Goal: Information Seeking & Learning: Compare options

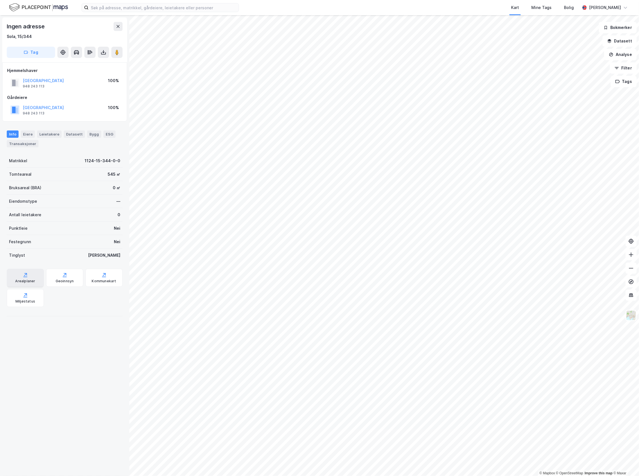
click at [26, 283] on div "Arealplaner" at bounding box center [25, 281] width 20 height 4
click at [76, 283] on div "Geoinnsyn" at bounding box center [64, 278] width 37 height 18
click at [95, 279] on div "Kommunekart" at bounding box center [104, 281] width 24 height 4
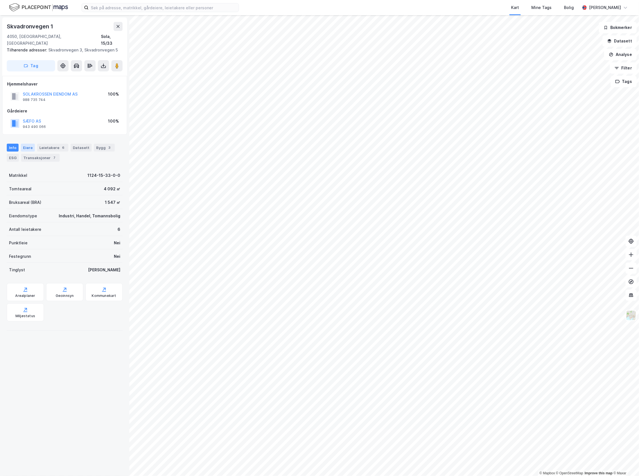
click at [21, 144] on div "Eiere" at bounding box center [28, 148] width 14 height 8
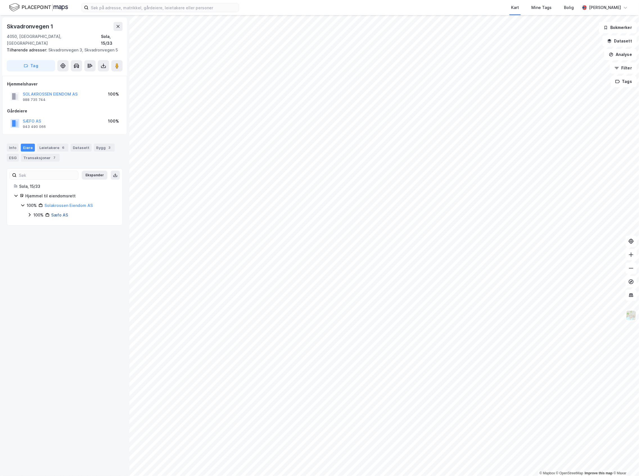
click at [59, 212] on link "Sæfo AS" at bounding box center [59, 214] width 17 height 5
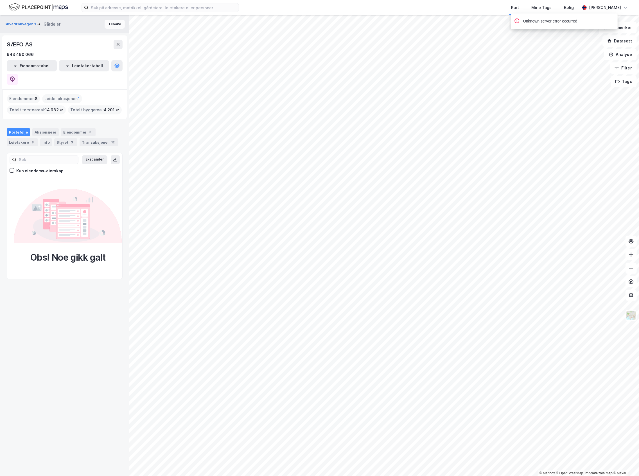
click at [109, 26] on button "Tilbake" at bounding box center [115, 24] width 20 height 9
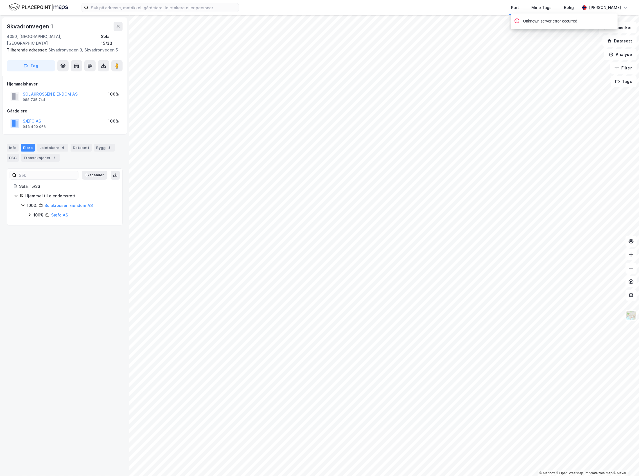
click at [37, 212] on div "100%" at bounding box center [38, 215] width 10 height 7
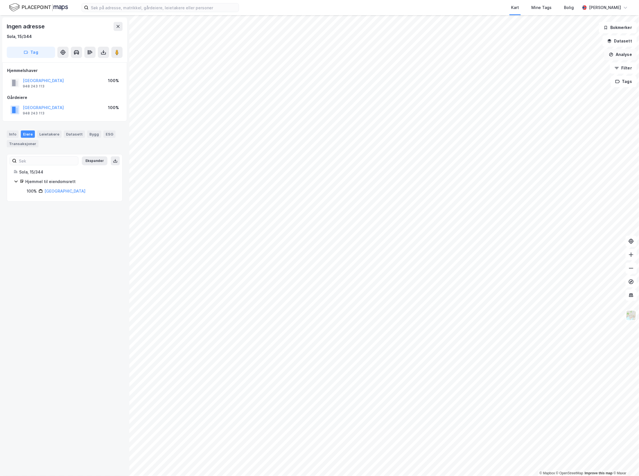
click at [619, 52] on button "Analyse" at bounding box center [620, 54] width 33 height 11
click at [612, 40] on icon "button" at bounding box center [609, 41] width 4 height 4
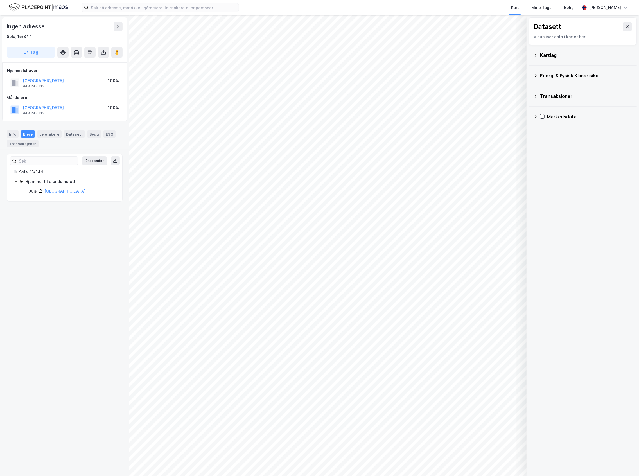
click at [549, 60] on div "Kartlag" at bounding box center [582, 54] width 99 height 13
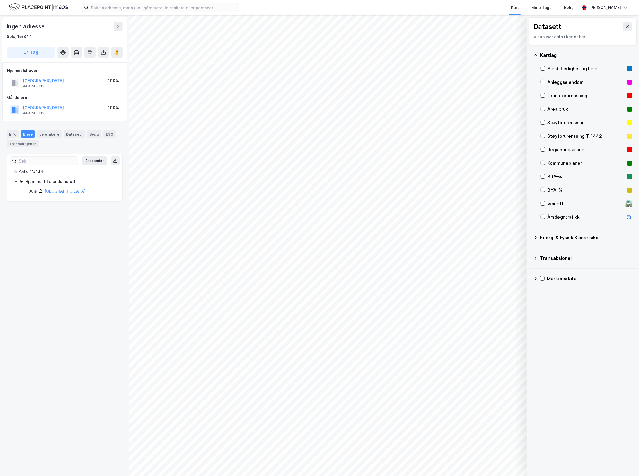
click at [554, 151] on div "Reguleringsplaner" at bounding box center [586, 149] width 78 height 7
click at [555, 150] on div "Reguleringsplaner" at bounding box center [586, 149] width 78 height 7
click at [559, 161] on div "Kommuneplaner" at bounding box center [586, 163] width 78 height 7
click at [563, 160] on div "Kommuneplaner" at bounding box center [586, 163] width 78 height 7
click at [563, 206] on div "Veinett" at bounding box center [585, 203] width 76 height 7
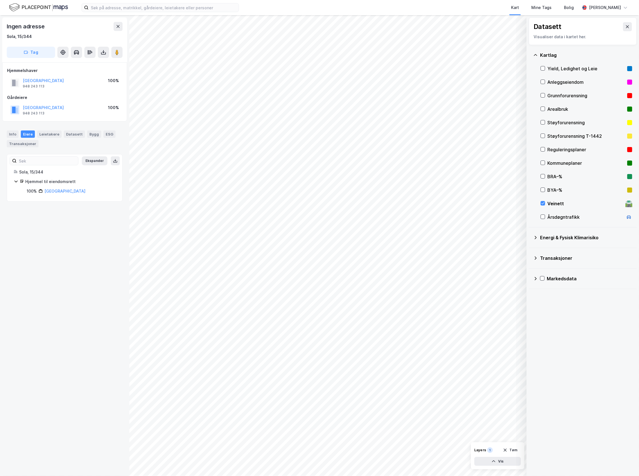
click at [563, 206] on div "Veinett" at bounding box center [585, 203] width 76 height 7
click at [569, 218] on div "Årsdøgntrafikk" at bounding box center [585, 217] width 76 height 7
click at [552, 258] on div "Transaksjoner" at bounding box center [586, 258] width 92 height 7
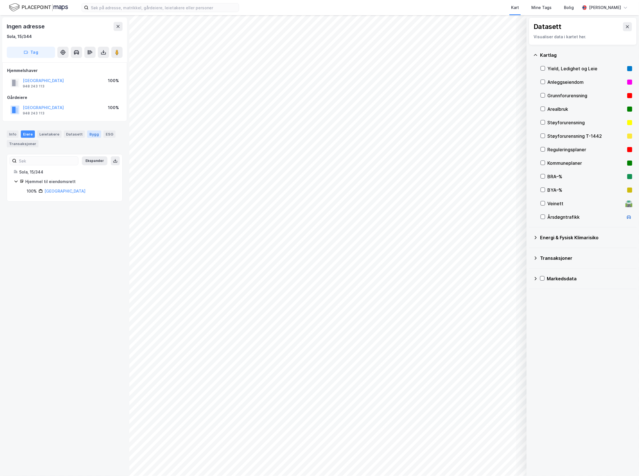
click at [88, 136] on div "Bygg" at bounding box center [94, 133] width 14 height 7
click at [71, 134] on div "Datasett" at bounding box center [74, 133] width 21 height 7
click at [57, 134] on div "Leietakere" at bounding box center [49, 133] width 24 height 7
click at [23, 129] on div "Info [PERSON_NAME] Datasett Bygg ESG Transaksjoner" at bounding box center [64, 137] width 129 height 26
click at [24, 130] on div "Info [PERSON_NAME] Datasett Bygg ESG Transaksjoner" at bounding box center [64, 137] width 129 height 26
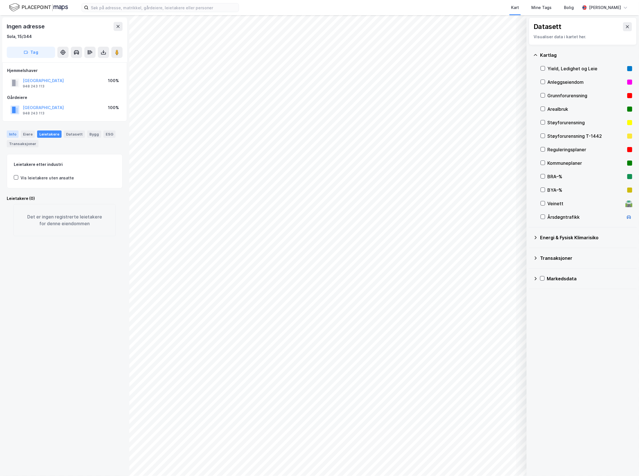
click at [16, 133] on div "Info" at bounding box center [13, 133] width 12 height 7
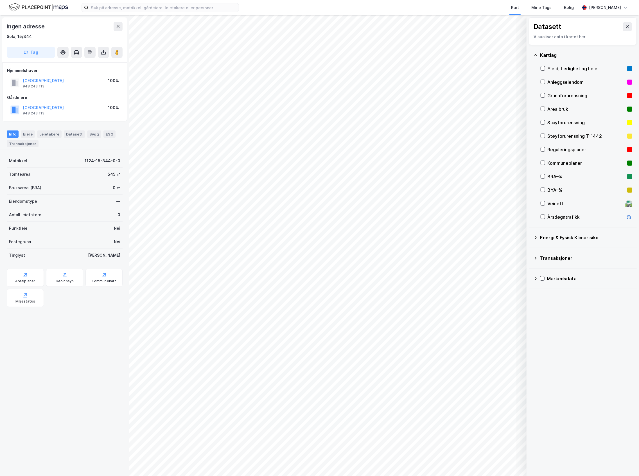
click at [575, 69] on div "Yield, Ledighet og Leie" at bounding box center [586, 68] width 78 height 7
click at [575, 80] on div "Anleggseiendom" at bounding box center [586, 82] width 78 height 7
click at [571, 153] on div "Reguleringsplaner" at bounding box center [586, 149] width 78 height 7
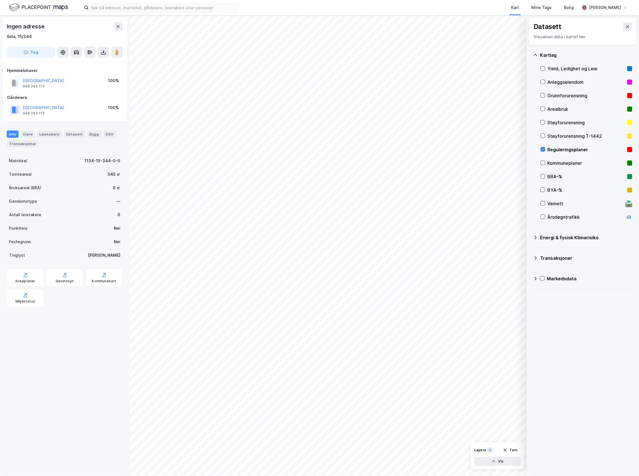
click at [543, 148] on icon at bounding box center [543, 149] width 4 height 4
click at [120, 22] on button at bounding box center [118, 26] width 9 height 9
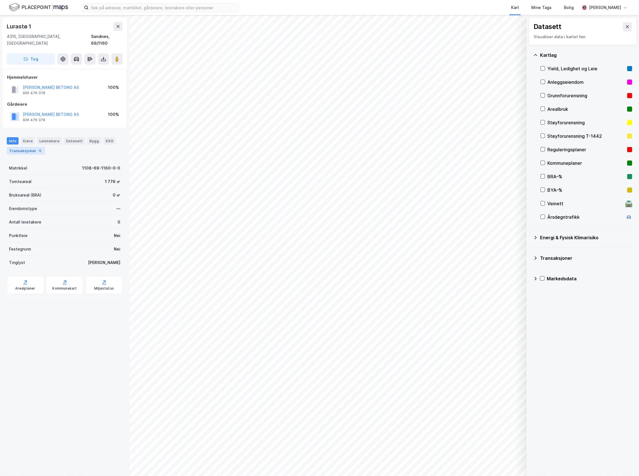
click at [37, 148] on div "6" at bounding box center [40, 151] width 6 height 6
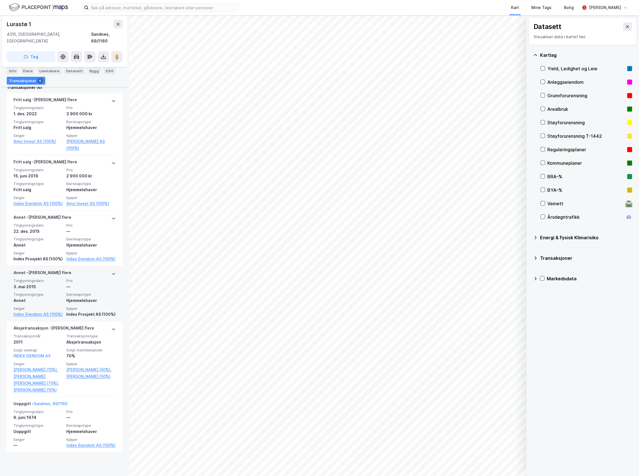
scroll to position [170, 0]
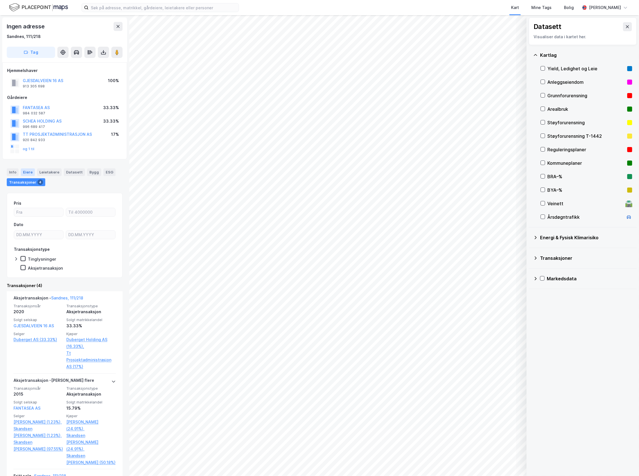
click at [33, 172] on div "Eiere" at bounding box center [28, 171] width 14 height 7
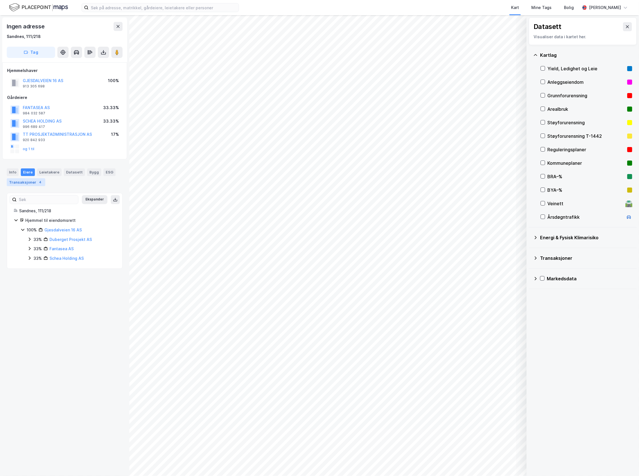
click at [33, 183] on div "Transaksjoner 4" at bounding box center [26, 182] width 39 height 8
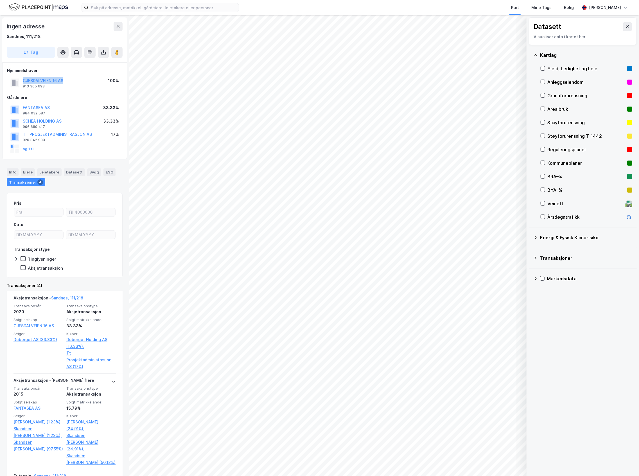
drag, startPoint x: 66, startPoint y: 79, endPoint x: 21, endPoint y: 81, distance: 44.5
click at [21, 81] on div "GJESDALVEIEN 16 AS 913 305 698 100%" at bounding box center [64, 82] width 115 height 13
copy button "GJESDALVEIEN 16 AS"
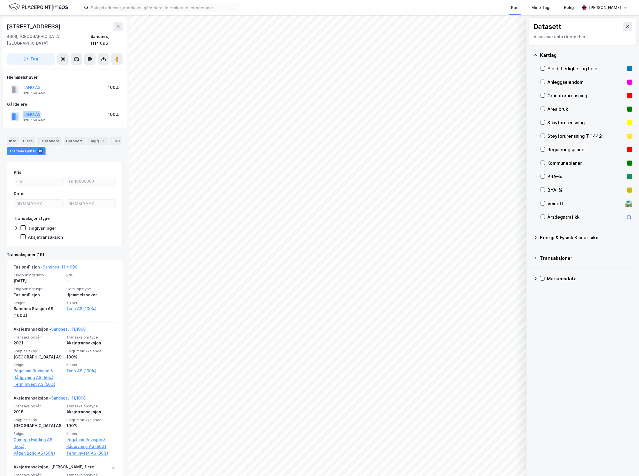
drag, startPoint x: 48, startPoint y: 106, endPoint x: 7, endPoint y: 105, distance: 40.5
click at [7, 110] on div "TANO AS 826 560 452 100%" at bounding box center [64, 116] width 115 height 13
copy button "TANO AS"
click at [333, 0] on html "Kart Mine Tags [PERSON_NAME] © Mapbox © OpenStreetMap Improve this map © Maxar …" at bounding box center [319, 238] width 639 height 476
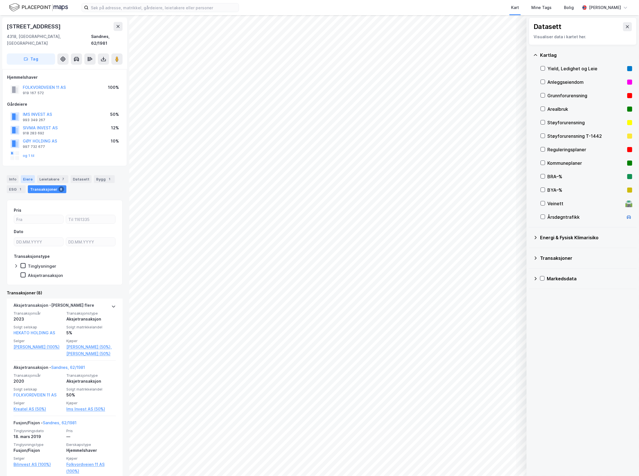
click at [30, 175] on div "Eiere" at bounding box center [28, 179] width 14 height 8
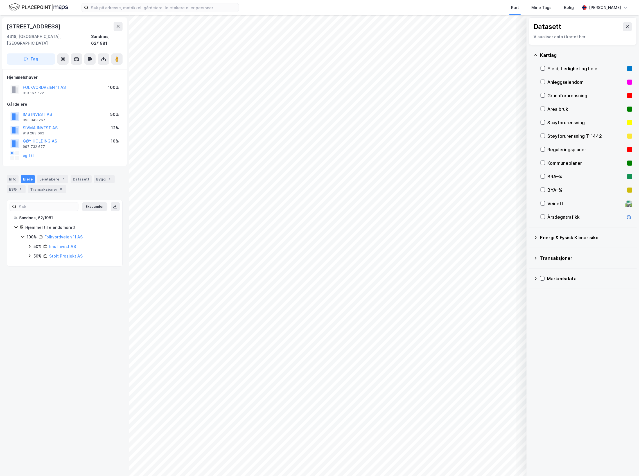
click at [30, 254] on icon at bounding box center [29, 256] width 4 height 4
click at [41, 272] on div "20%" at bounding box center [44, 275] width 8 height 7
click at [37, 292] on icon at bounding box center [36, 294] width 4 height 4
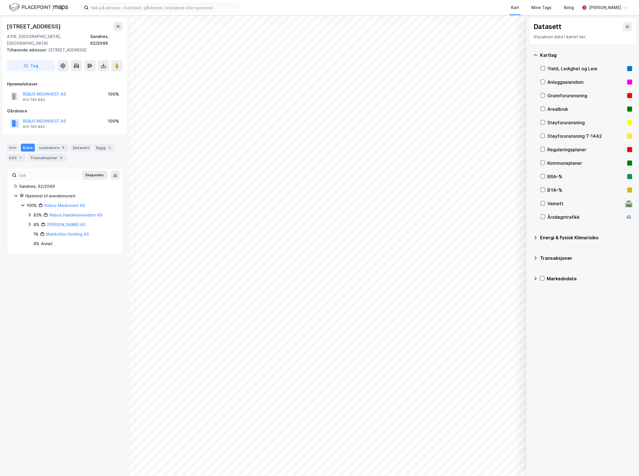
click at [33, 221] on div "8%" at bounding box center [36, 224] width 6 height 7
click at [31, 212] on icon at bounding box center [29, 214] width 4 height 4
click at [60, 145] on div "6" at bounding box center [63, 148] width 6 height 6
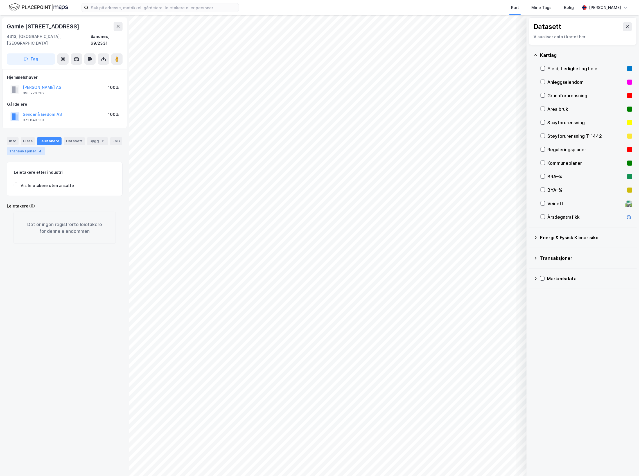
drag, startPoint x: 48, startPoint y: 149, endPoint x: 46, endPoint y: 146, distance: 3.2
click at [47, 148] on div "Info [PERSON_NAME] Datasett Bygg 2 ESG Transaksjoner 4" at bounding box center [64, 143] width 129 height 27
click at [45, 147] on div "Transaksjoner 4" at bounding box center [26, 151] width 39 height 8
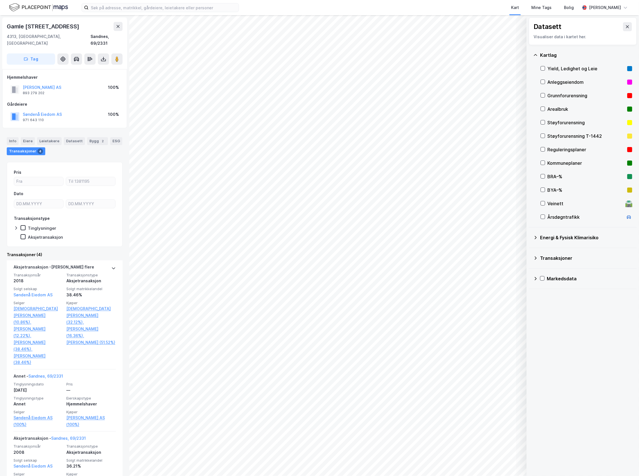
drag, startPoint x: 44, startPoint y: 148, endPoint x: 42, endPoint y: 151, distance: 4.0
type input "DD.MM.YYYY"
drag, startPoint x: 42, startPoint y: 151, endPoint x: 22, endPoint y: 195, distance: 48.3
click at [22, 200] on input "DD.MM.YYYY" at bounding box center [38, 204] width 49 height 8
type input "DD.MM.YYYY"
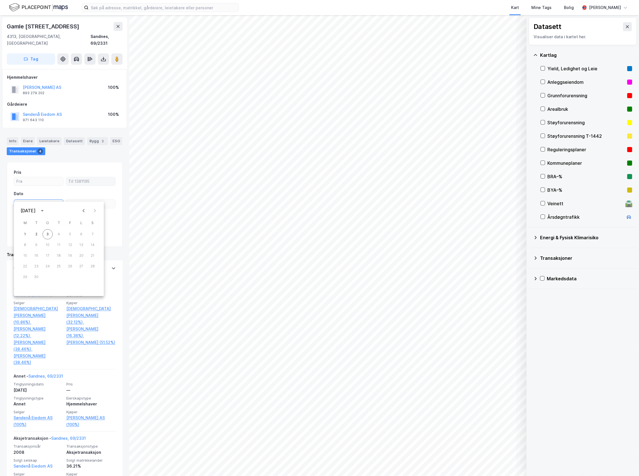
click at [80, 177] on input "number" at bounding box center [90, 181] width 49 height 8
click at [87, 162] on div "Pris Dato Transaksjonstype Tinglysninger Aksjetransaksjon" at bounding box center [65, 204] width 116 height 85
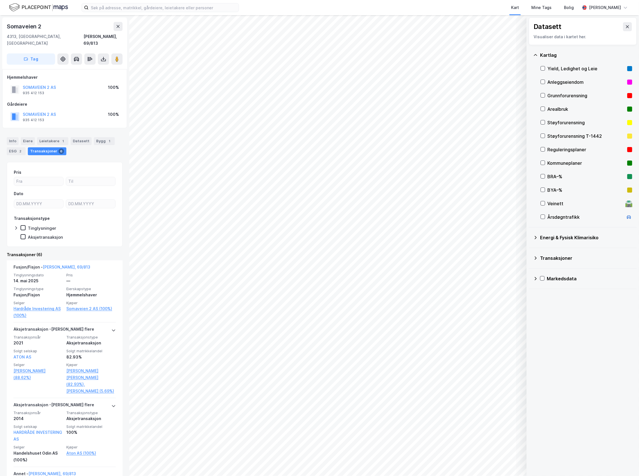
click at [548, 150] on div "Reguleringsplaner" at bounding box center [586, 149] width 78 height 7
click at [559, 147] on div "Reguleringsplaner" at bounding box center [586, 149] width 78 height 7
click at [542, 146] on div "Reguleringsplaner" at bounding box center [587, 149] width 92 height 13
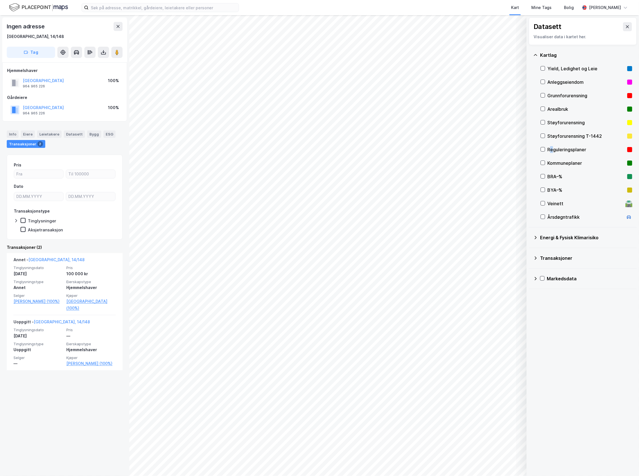
click at [552, 148] on div "Reguleringsplaner" at bounding box center [586, 149] width 78 height 7
click at [544, 150] on icon at bounding box center [543, 149] width 4 height 4
click at [545, 160] on div "Kommuneplaner" at bounding box center [587, 162] width 92 height 13
click at [544, 147] on div at bounding box center [543, 149] width 4 height 4
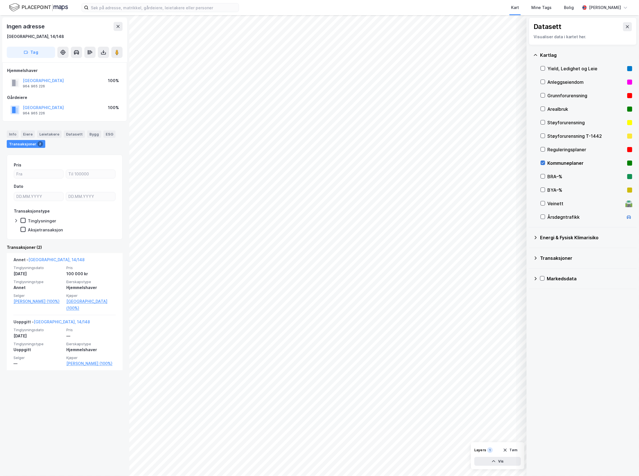
click at [543, 164] on icon at bounding box center [543, 163] width 4 height 4
click at [544, 162] on icon at bounding box center [543, 163] width 4 height 4
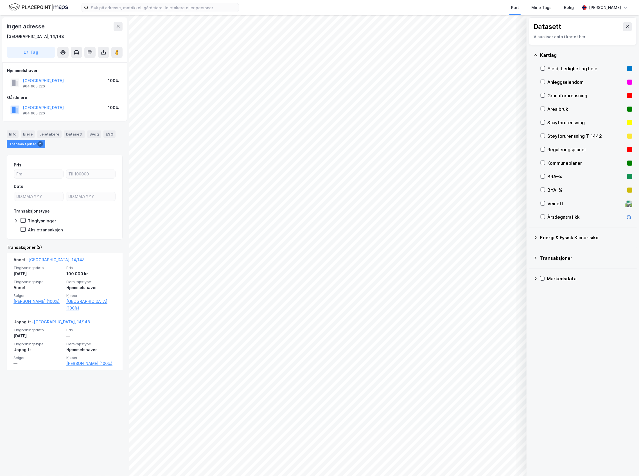
click at [546, 150] on div "Reguleringsplaner" at bounding box center [587, 149] width 92 height 13
click at [13, 132] on div "Info" at bounding box center [13, 133] width 12 height 7
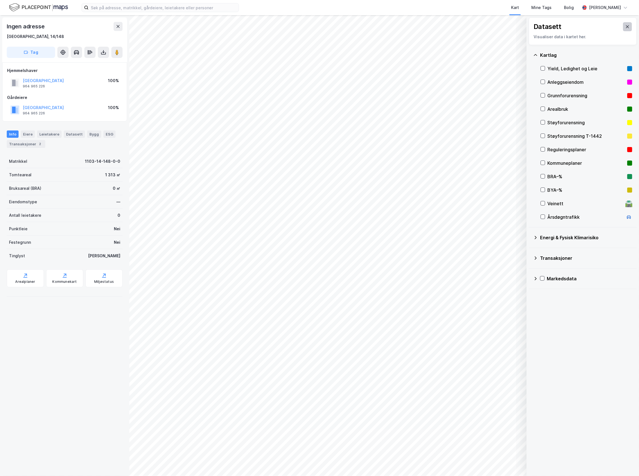
click at [624, 24] on button at bounding box center [627, 26] width 9 height 9
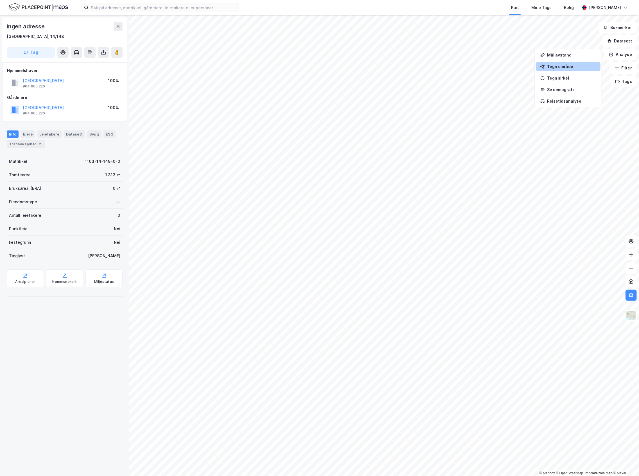
click at [568, 66] on div "Tegn område" at bounding box center [571, 66] width 49 height 5
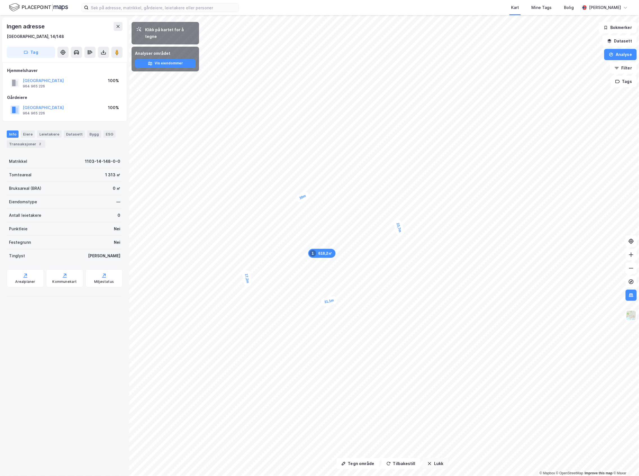
click at [436, 462] on button "Lukk" at bounding box center [435, 463] width 26 height 11
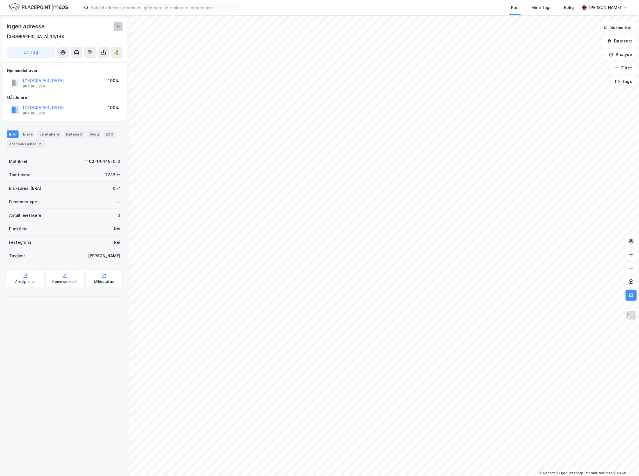
click at [117, 26] on icon at bounding box center [118, 26] width 4 height 4
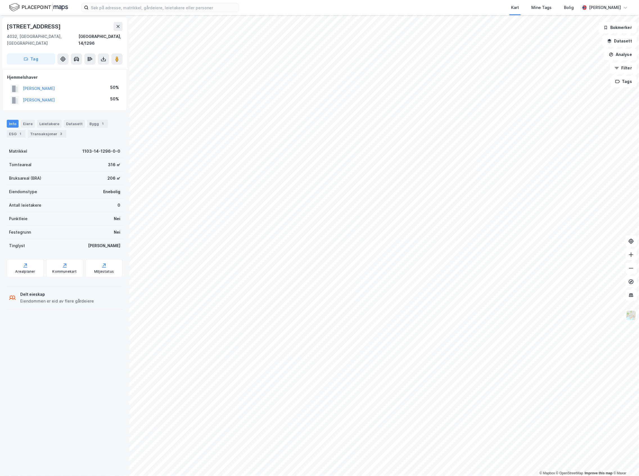
click at [115, 31] on div "[STREET_ADDRESS]/1296" at bounding box center [65, 34] width 116 height 25
click at [115, 28] on button at bounding box center [118, 26] width 9 height 9
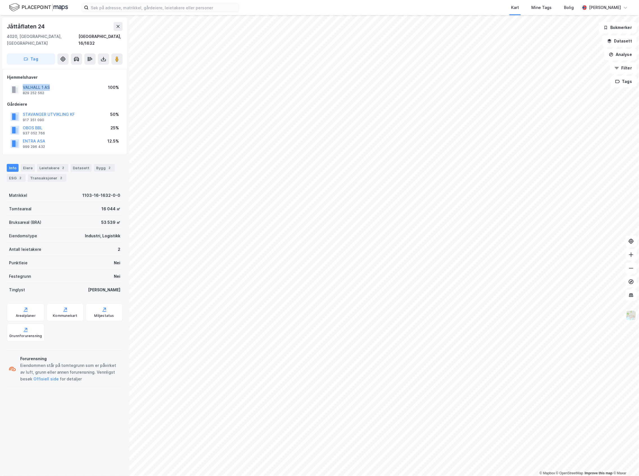
drag, startPoint x: 64, startPoint y: 79, endPoint x: 24, endPoint y: 82, distance: 40.6
click at [24, 83] on div "VALHALL 1 AS 829 252 562 100%" at bounding box center [64, 89] width 115 height 13
copy button "VALHALL 1 AS"
click at [115, 25] on button at bounding box center [118, 26] width 9 height 9
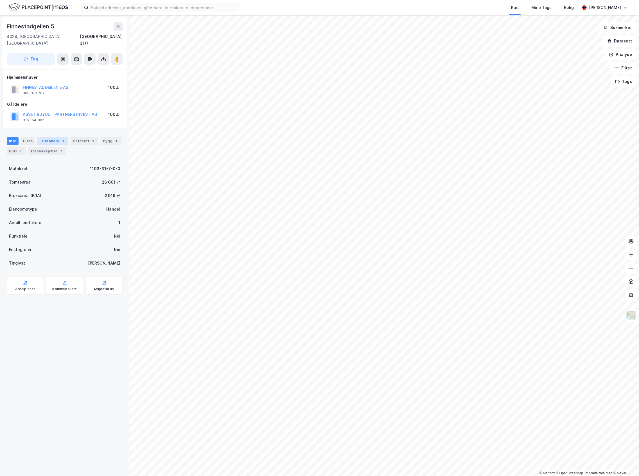
click at [42, 137] on div "Leietakere 1" at bounding box center [52, 141] width 31 height 8
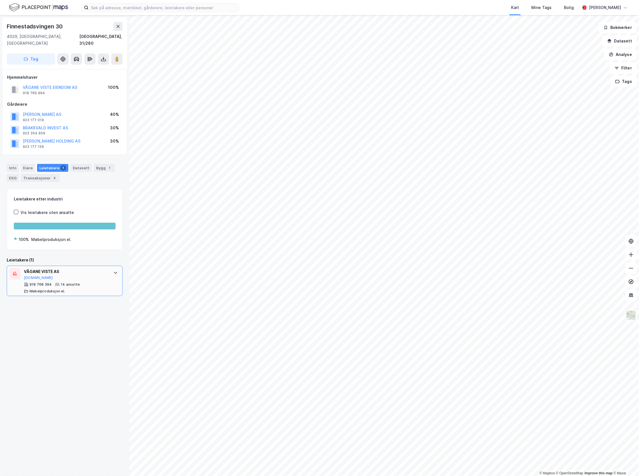
click at [54, 268] on div "VÅGANE VISTE AS" at bounding box center [66, 271] width 84 height 7
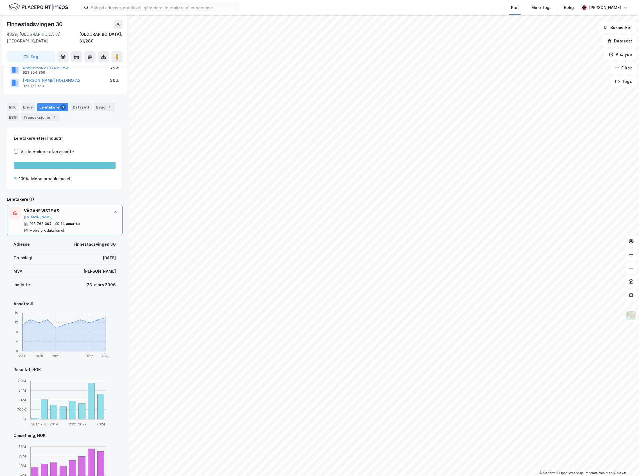
scroll to position [75, 0]
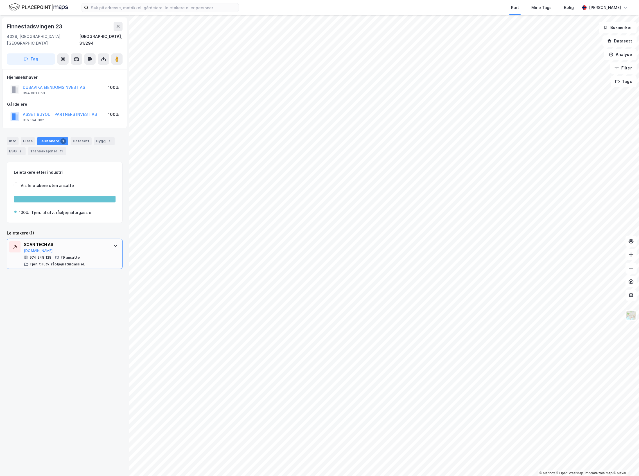
click at [88, 261] on div "SCAN TECH AS [DOMAIN_NAME] 974 348 128 79 ansatte Tjen. til utv. råolje/naturga…" at bounding box center [65, 254] width 116 height 30
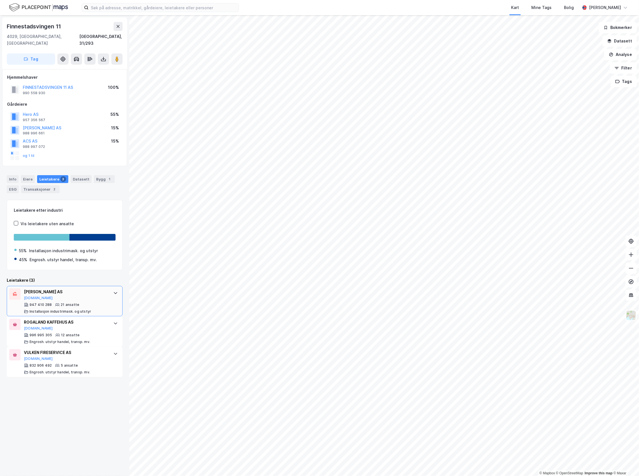
click at [102, 292] on div "[PERSON_NAME] AS [DOMAIN_NAME] 947 410 288 21 ansatte Installasjon industrimask…" at bounding box center [65, 301] width 116 height 30
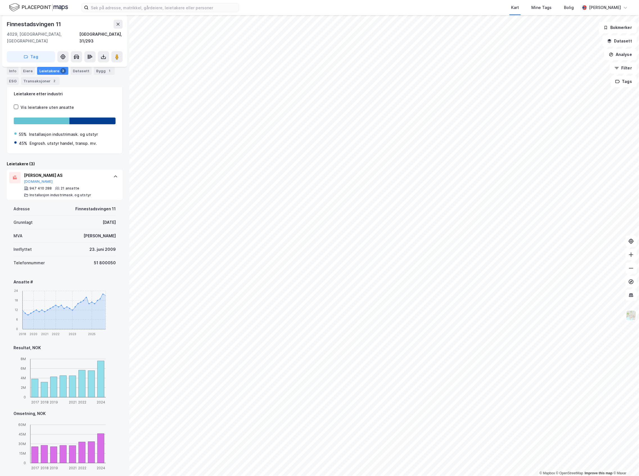
scroll to position [150, 0]
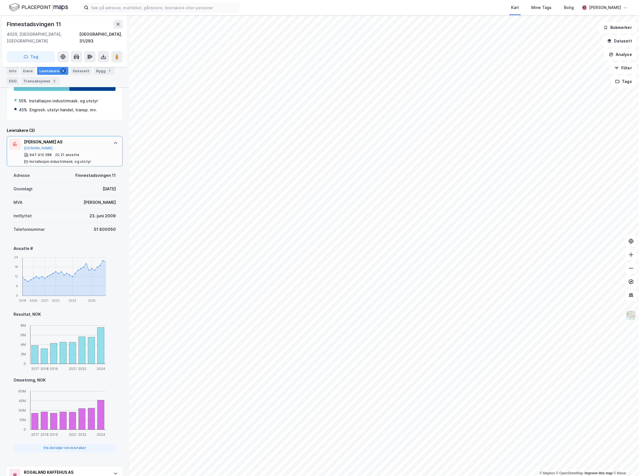
click at [85, 140] on div "[PERSON_NAME] AS [DOMAIN_NAME]" at bounding box center [66, 145] width 84 height 12
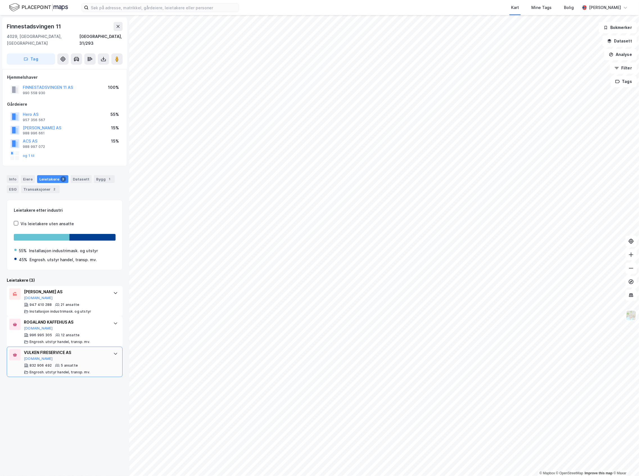
click at [42, 349] on div "VULKEN FIRESERVICE AS" at bounding box center [66, 352] width 84 height 7
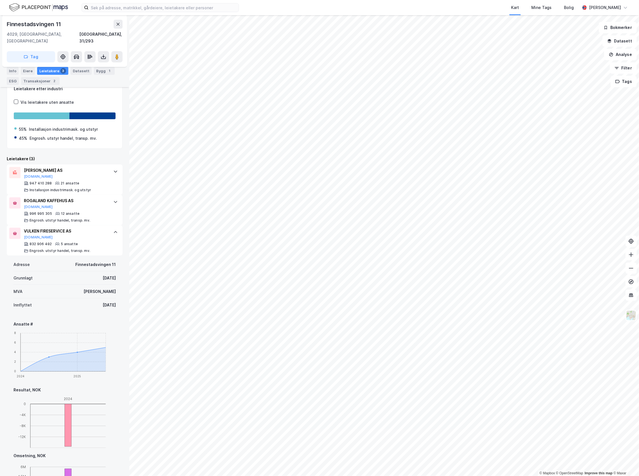
scroll to position [187, 0]
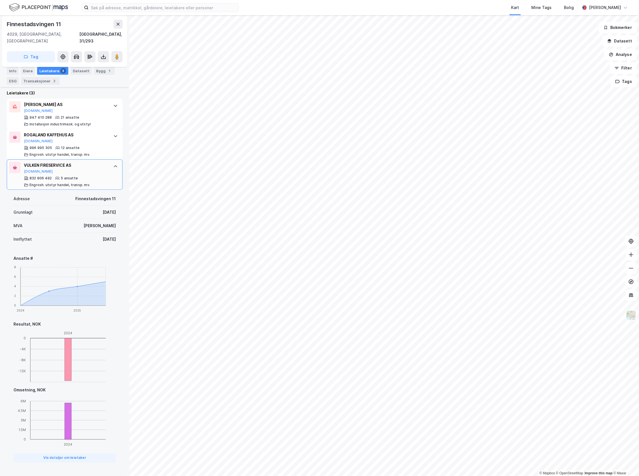
click at [111, 163] on div at bounding box center [115, 166] width 9 height 9
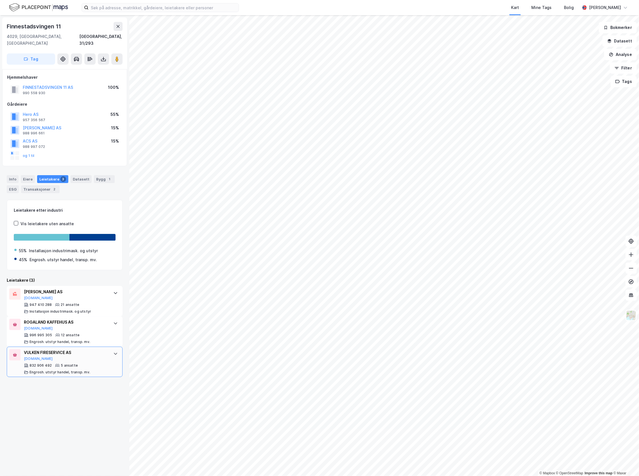
scroll to position [0, 0]
click at [30, 175] on div "Eiere" at bounding box center [28, 179] width 14 height 8
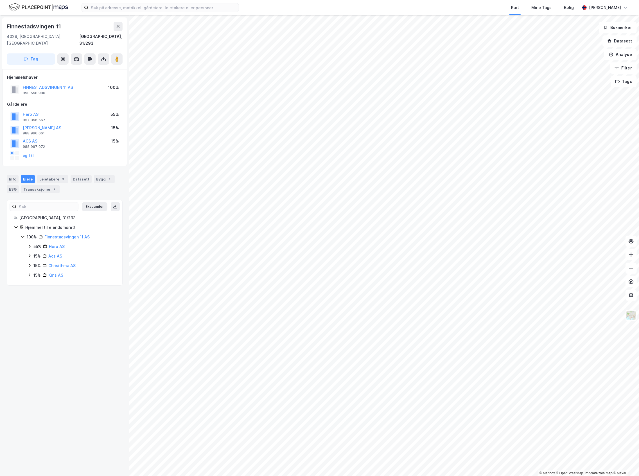
click at [31, 263] on icon at bounding box center [29, 265] width 4 height 4
click at [29, 273] on icon at bounding box center [29, 275] width 4 height 4
click at [29, 274] on icon at bounding box center [29, 275] width 3 height 2
click at [34, 253] on div "15%" at bounding box center [36, 256] width 7 height 7
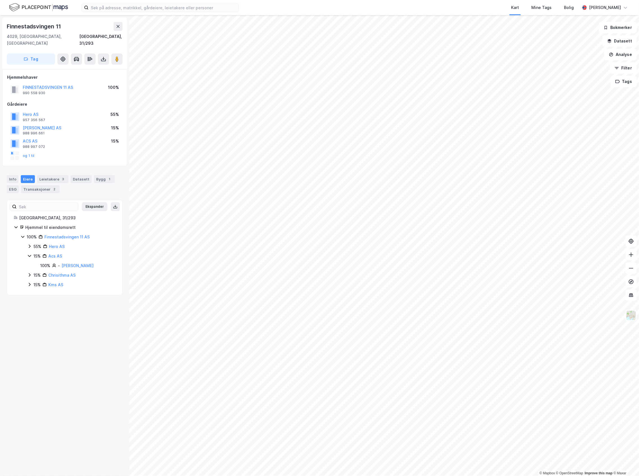
click at [34, 253] on div "15%" at bounding box center [36, 256] width 7 height 7
click at [36, 243] on div "55%" at bounding box center [37, 246] width 8 height 7
click at [36, 262] on div "15%" at bounding box center [36, 265] width 7 height 7
click at [91, 177] on div "Info [PERSON_NAME] 3 Datasett Bygg 1 ESG Transaksjoner 2" at bounding box center [65, 184] width 116 height 18
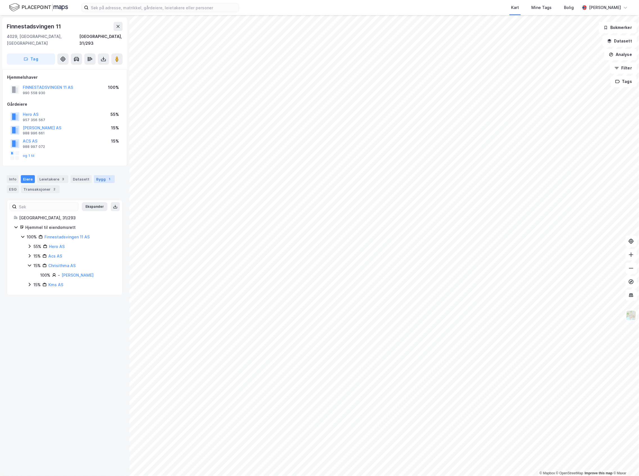
click at [98, 175] on div "Bygg 1" at bounding box center [104, 179] width 21 height 8
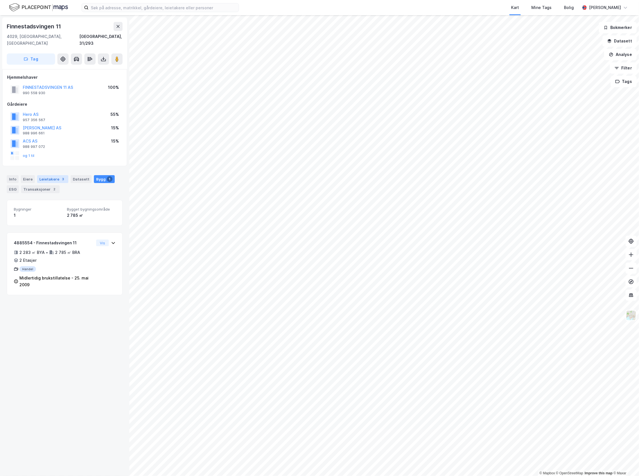
click at [38, 175] on div "Leietakere 3" at bounding box center [52, 179] width 31 height 8
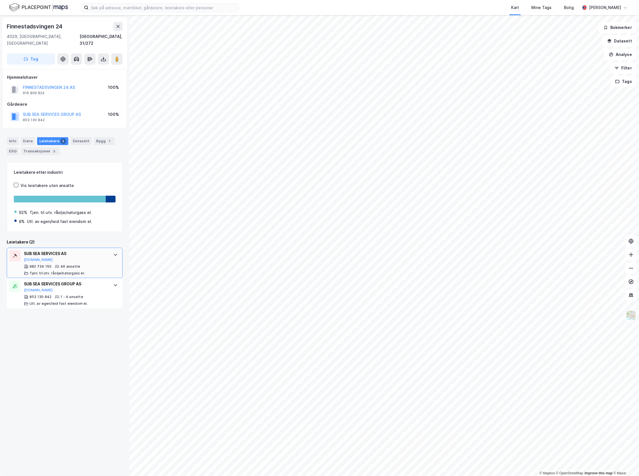
click at [70, 264] on div "46 ansatte" at bounding box center [70, 266] width 20 height 4
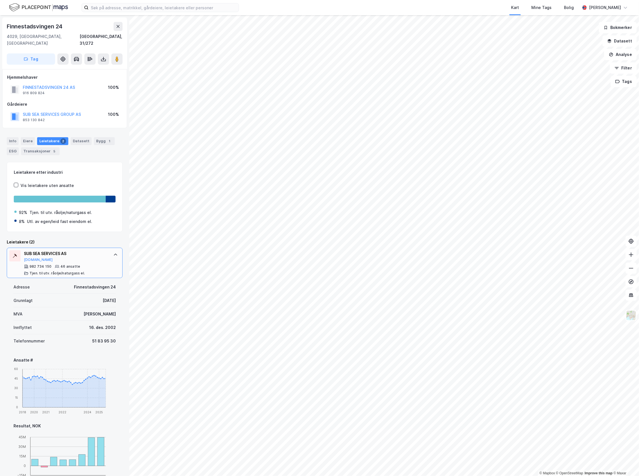
click at [71, 264] on div "46 ansatte" at bounding box center [70, 266] width 20 height 4
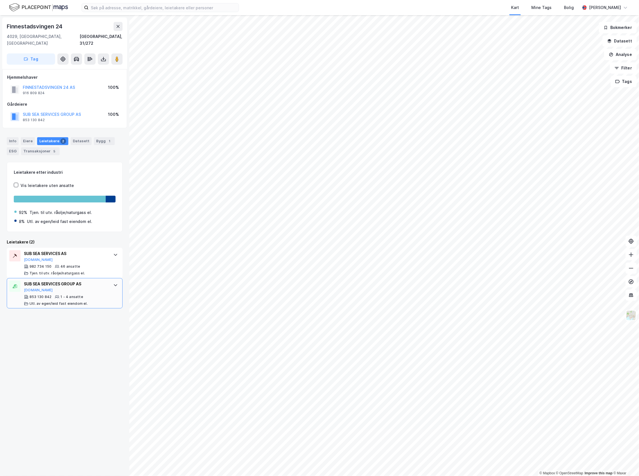
click at [81, 282] on div "SUB SEA SERVICES GROUP AS [DOMAIN_NAME]" at bounding box center [66, 287] width 84 height 12
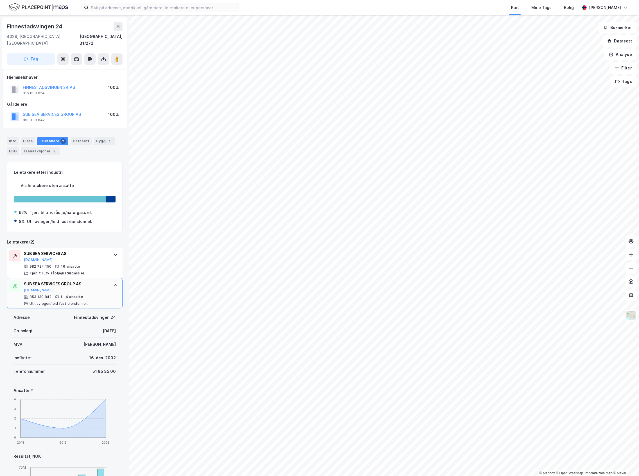
click at [82, 281] on div "SUB SEA SERVICES GROUP AS [DOMAIN_NAME]" at bounding box center [66, 287] width 84 height 12
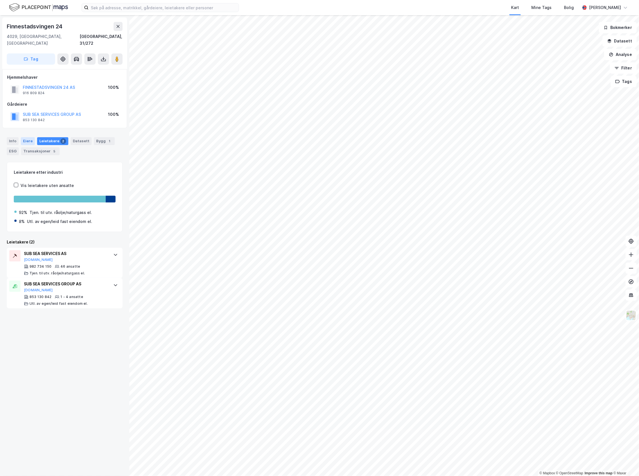
click at [32, 137] on div "Eiere" at bounding box center [28, 141] width 14 height 8
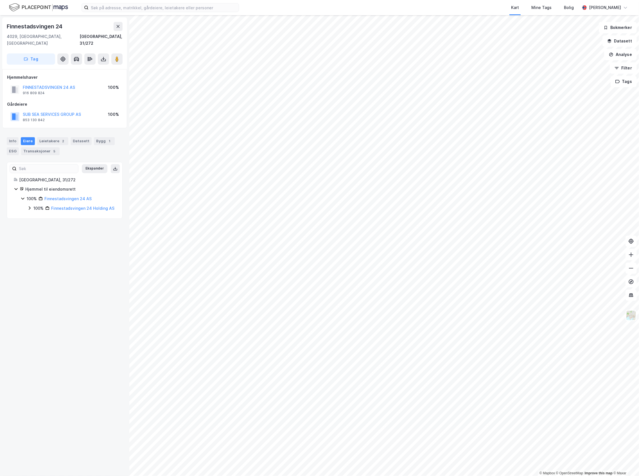
click at [40, 205] on div "100%" at bounding box center [38, 208] width 10 height 7
click at [41, 218] on div "100%" at bounding box center [45, 217] width 10 height 7
click at [44, 236] on icon at bounding box center [43, 236] width 4 height 4
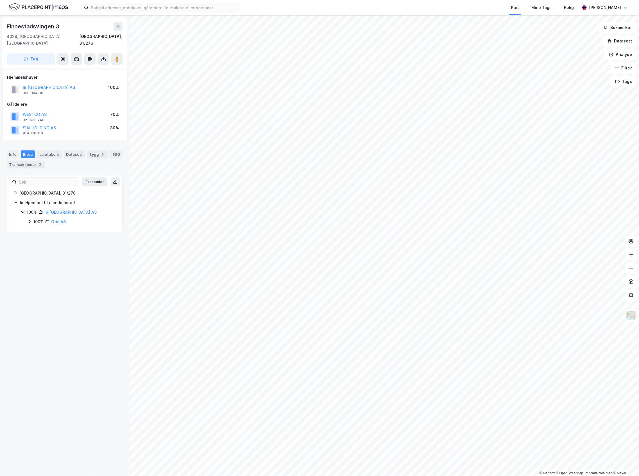
click at [52, 153] on div "Info [PERSON_NAME] Datasett Bygg 3 ESG Transaksjoner 3" at bounding box center [65, 159] width 116 height 18
click at [51, 150] on div "Leietakere" at bounding box center [49, 154] width 24 height 8
click at [26, 150] on div "Eiere" at bounding box center [28, 154] width 14 height 8
click at [27, 219] on icon at bounding box center [29, 221] width 4 height 4
click at [31, 225] on div "100% Otic AS 70% Westco Investering AS 30% A R Incoronato AS" at bounding box center [71, 231] width 88 height 26
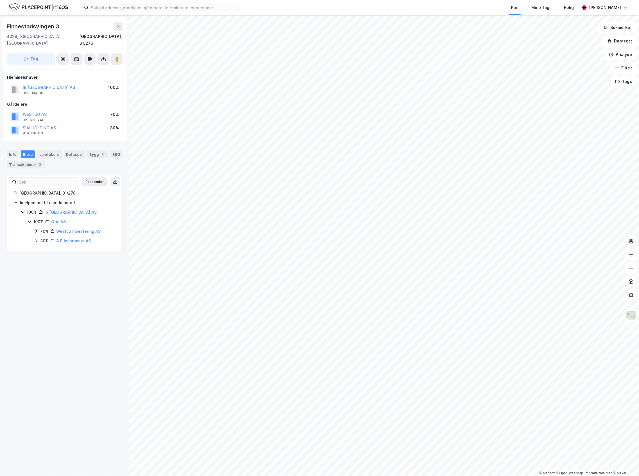
click at [34, 229] on icon at bounding box center [36, 231] width 4 height 4
click at [37, 248] on icon at bounding box center [36, 250] width 4 height 4
click at [119, 56] on icon at bounding box center [117, 59] width 6 height 6
click at [40, 150] on div "Leietakere 3" at bounding box center [52, 154] width 31 height 8
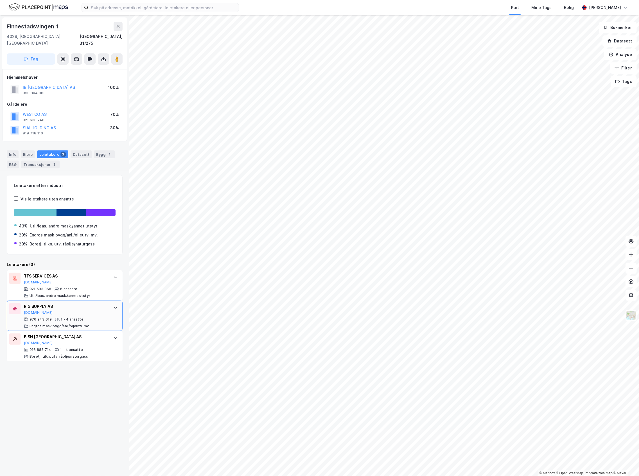
click at [61, 317] on div "1 - 4 ansatte" at bounding box center [72, 319] width 23 height 4
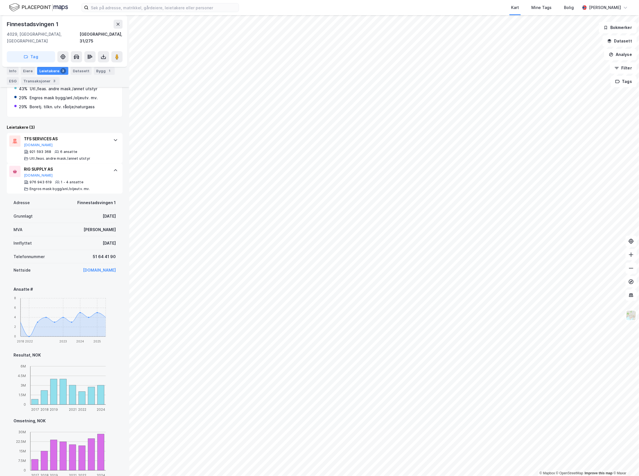
scroll to position [187, 0]
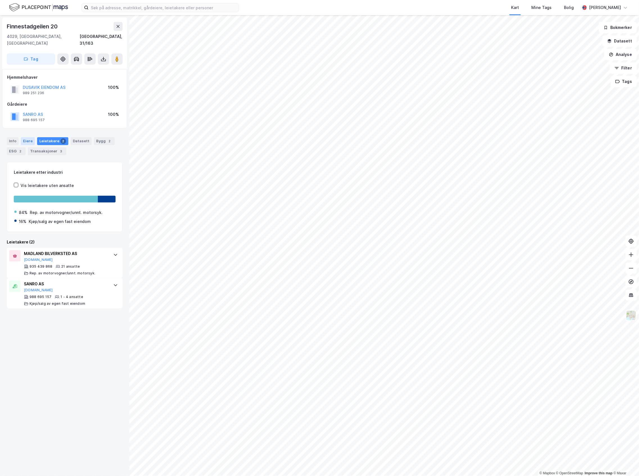
click at [33, 138] on div "Eiere" at bounding box center [28, 141] width 14 height 8
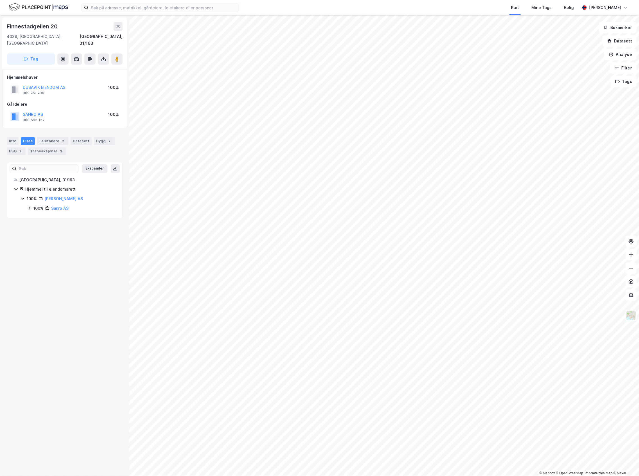
click at [32, 205] on div "100% Sanro AS" at bounding box center [71, 208] width 88 height 7
click at [52, 137] on div "Leietakere 2" at bounding box center [52, 141] width 31 height 8
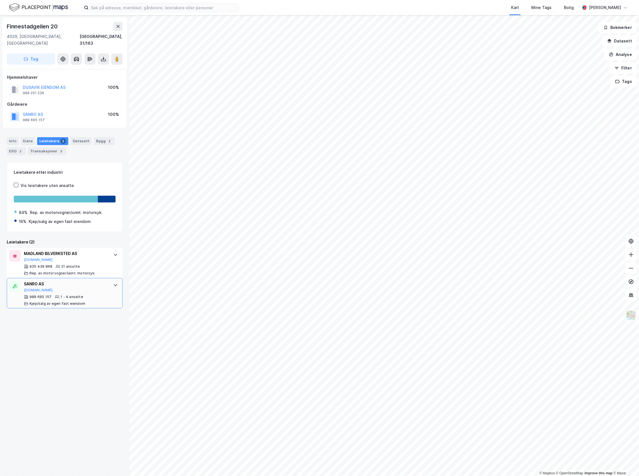
click at [75, 281] on div "SANRO AS" at bounding box center [66, 284] width 84 height 7
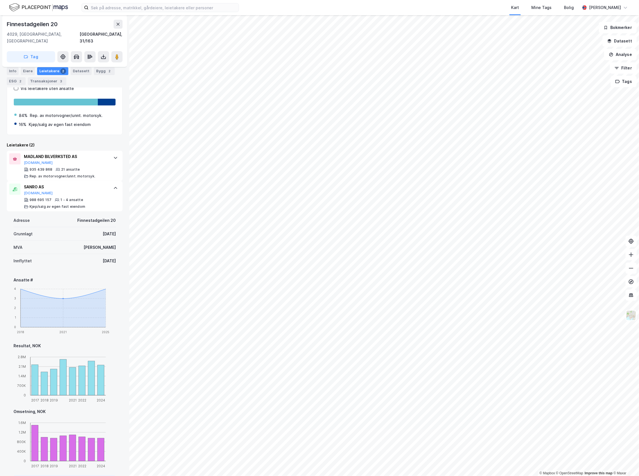
scroll to position [119, 0]
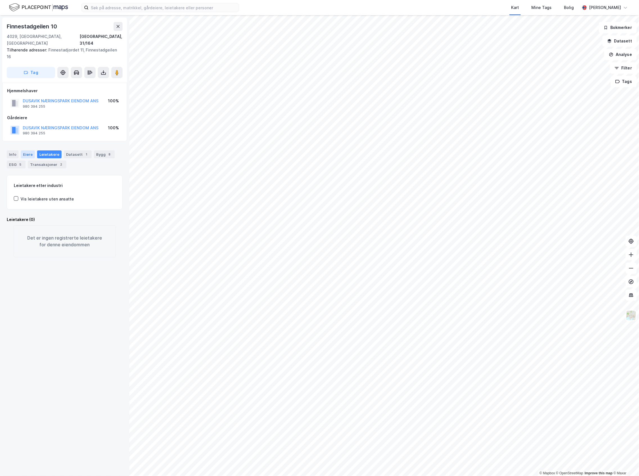
click at [30, 150] on div "Eiere" at bounding box center [28, 154] width 14 height 8
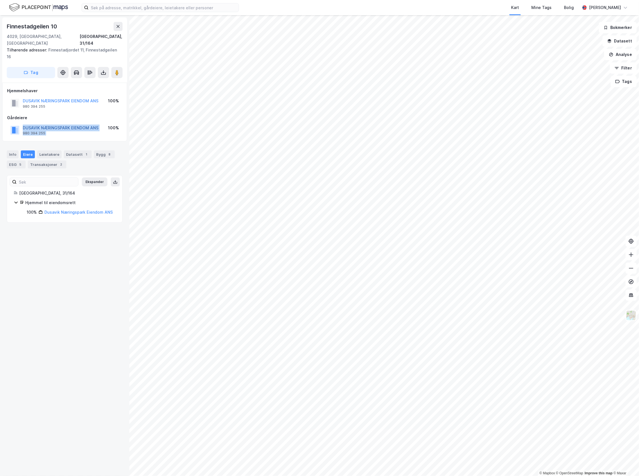
drag, startPoint x: 105, startPoint y: 121, endPoint x: 23, endPoint y: 118, distance: 81.8
click at [23, 123] on div "DUSAVIK NÆRINGSPARK EIENDOM ANS 980 394 255 100%" at bounding box center [64, 129] width 115 height 13
click at [106, 114] on div "Gårdeiere" at bounding box center [64, 117] width 115 height 7
click at [102, 123] on div "DUSAVIK NÆRINGSPARK EIENDOM ANS 980 394 255 100%" at bounding box center [64, 129] width 115 height 13
click at [21, 125] on div "DUSAVIK NÆRINGSPARK EIENDOM ANS 980 394 255" at bounding box center [54, 130] width 88 height 11
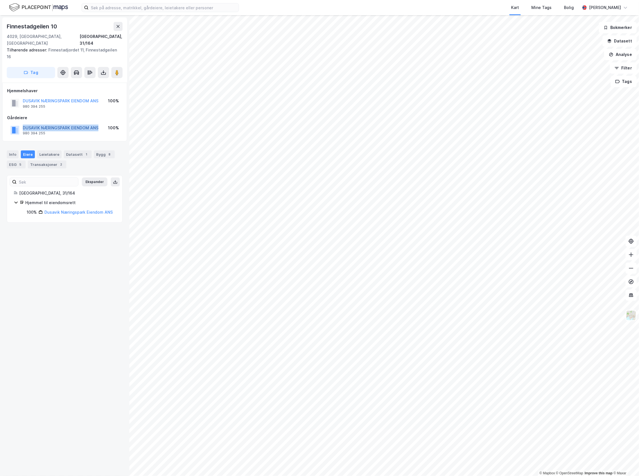
copy button "DUSAVIK NÆRINGSPARK EIENDOM ANS"
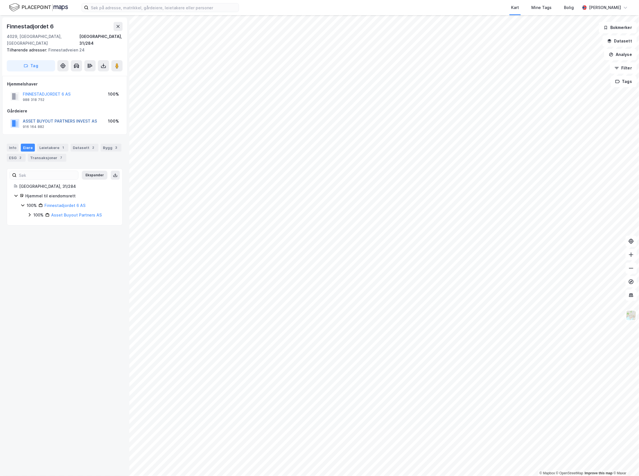
click at [0, 0] on button "ASSET BUYOUT PARTNERS INVEST AS" at bounding box center [0, 0] width 0 height 0
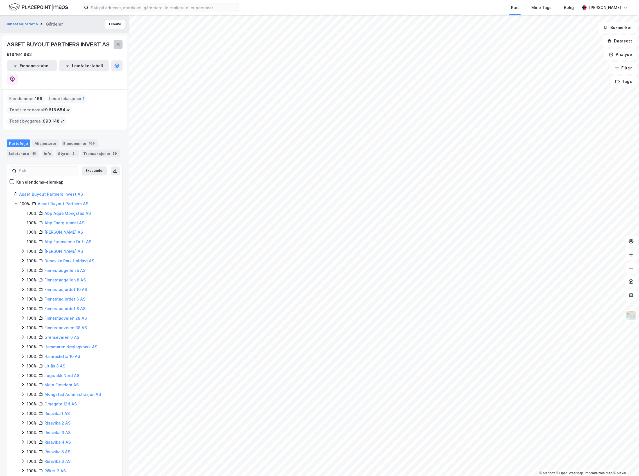
click at [120, 42] on button at bounding box center [118, 44] width 9 height 9
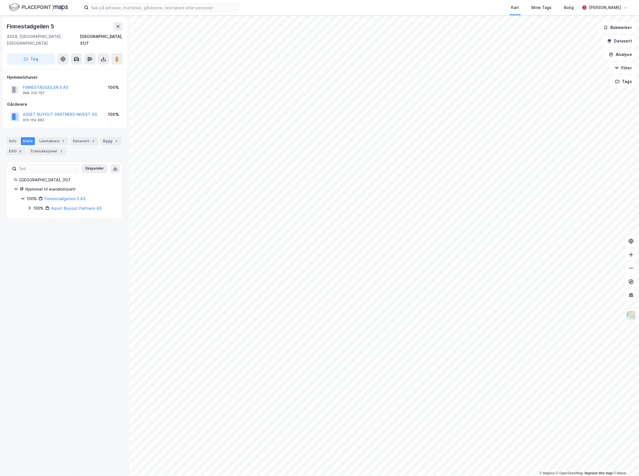
click at [56, 139] on div "Info [PERSON_NAME] 1 Datasett 2 Bygg 1 ESG 5 Transaksjoner 7" at bounding box center [65, 146] width 116 height 18
click at [56, 137] on div "Leietakere 1" at bounding box center [52, 141] width 31 height 8
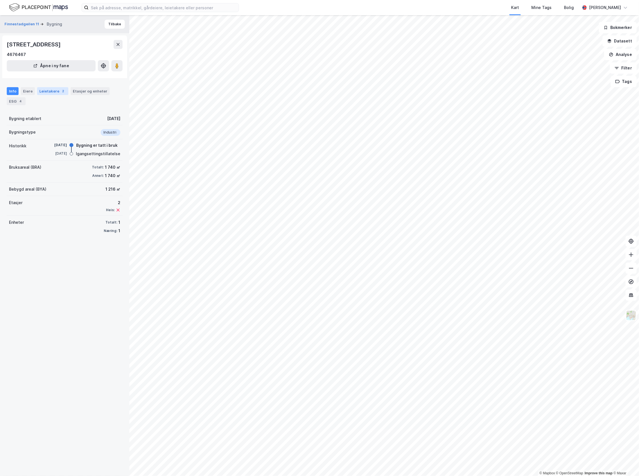
click at [60, 91] on div "2" at bounding box center [63, 91] width 6 height 6
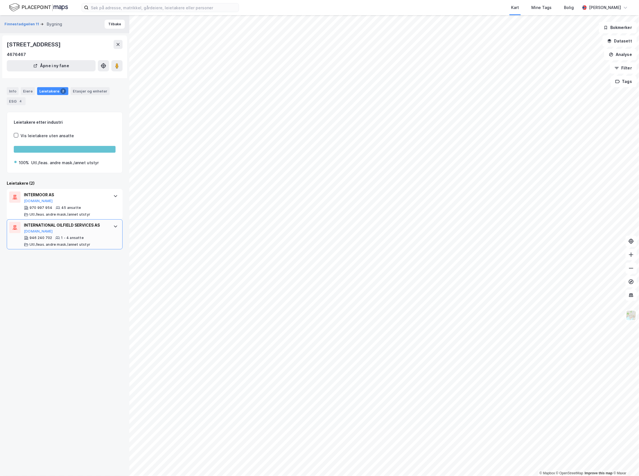
click at [88, 229] on div "INTERNATIONAL OILFIELD SERVICES AS [DOMAIN_NAME]" at bounding box center [66, 228] width 84 height 12
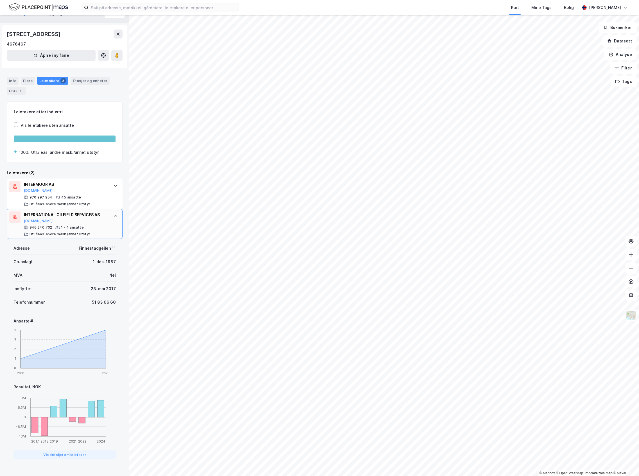
scroll to position [15, 0]
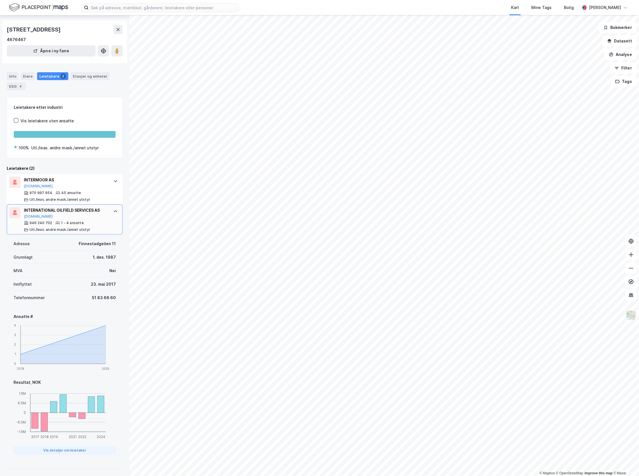
click at [79, 214] on div "INTERNATIONAL OILFIELD SERVICES AS [DOMAIN_NAME]" at bounding box center [66, 213] width 84 height 12
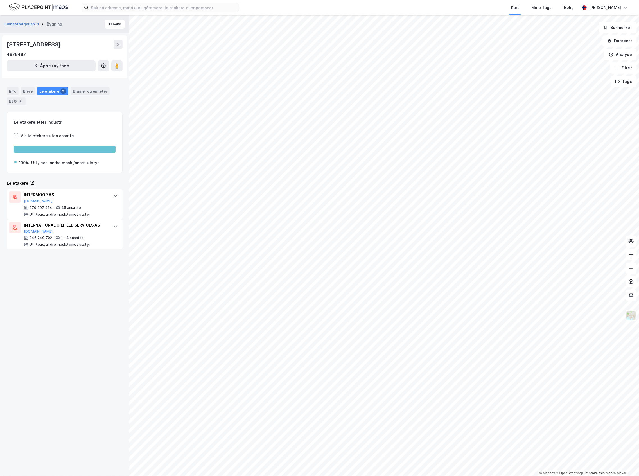
click at [81, 187] on div "Leietakere (2)" at bounding box center [65, 183] width 116 height 7
click at [82, 202] on div "INTERMOOR AS [DOMAIN_NAME]" at bounding box center [66, 197] width 84 height 12
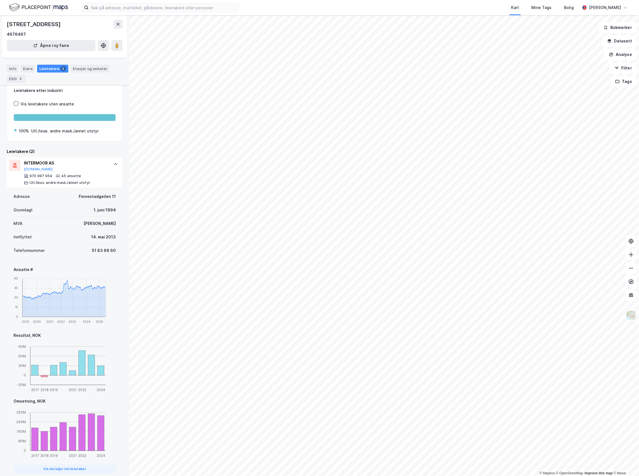
scroll to position [75, 0]
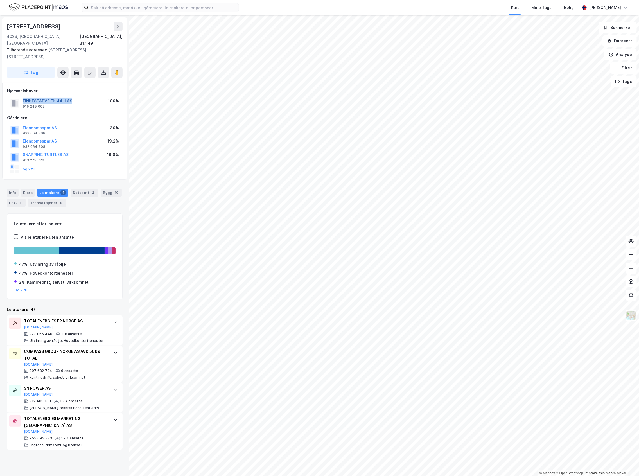
drag, startPoint x: 80, startPoint y: 96, endPoint x: 24, endPoint y: 95, distance: 56.5
click at [24, 96] on div "FINNESTADVEIEN 44 II AS 915 245 005 100%" at bounding box center [64, 102] width 115 height 13
copy button "FINNESTADVEIEN 44 II AS"
click at [0, 0] on button "og 2 til" at bounding box center [0, 0] width 0 height 0
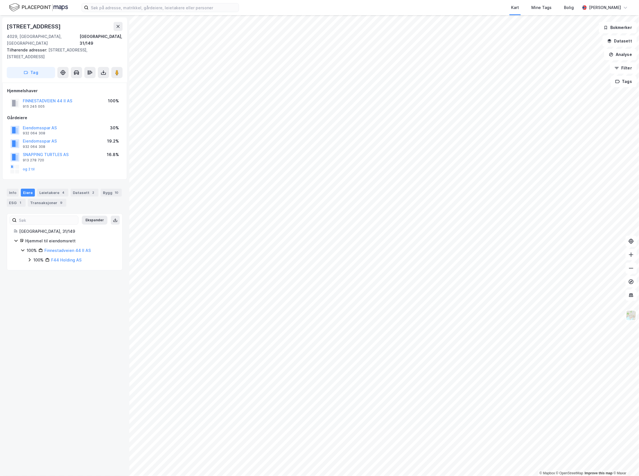
click at [37, 257] on div "100%" at bounding box center [38, 260] width 10 height 7
click at [42, 285] on div "30%" at bounding box center [44, 288] width 8 height 7
click at [48, 304] on div "50%" at bounding box center [51, 307] width 8 height 7
click at [47, 295] on div "50%" at bounding box center [51, 298] width 8 height 7
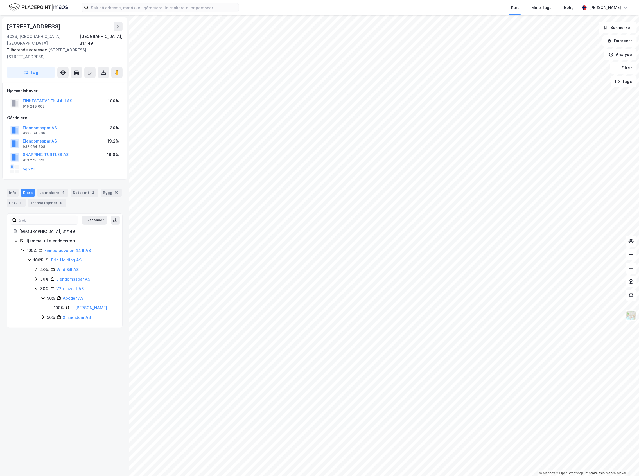
click at [47, 295] on div "50%" at bounding box center [51, 298] width 8 height 7
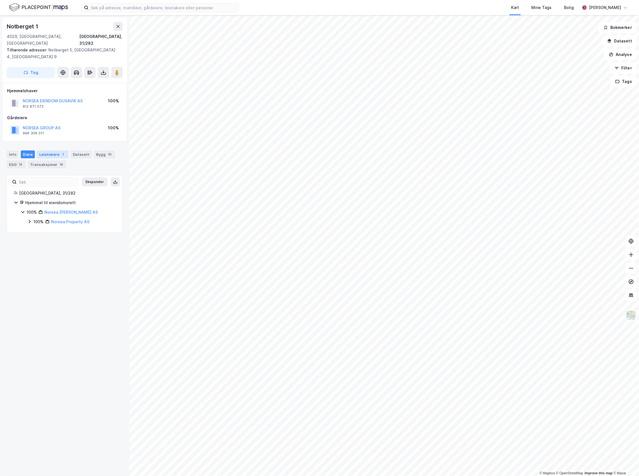
click at [58, 150] on div "Leietakere 1" at bounding box center [52, 154] width 31 height 8
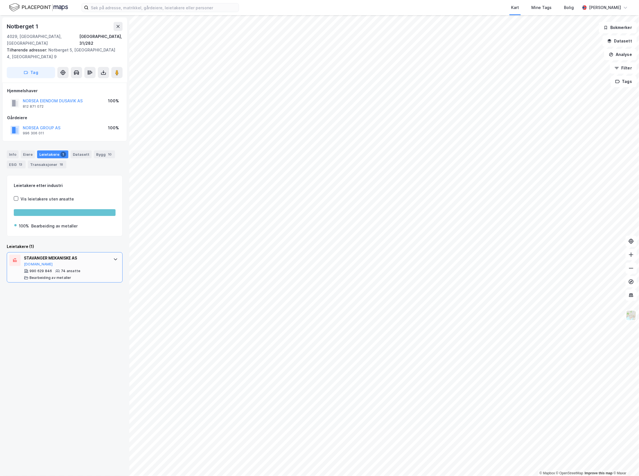
click at [98, 255] on div "STAVANGER MEKANISKE AS" at bounding box center [66, 258] width 84 height 7
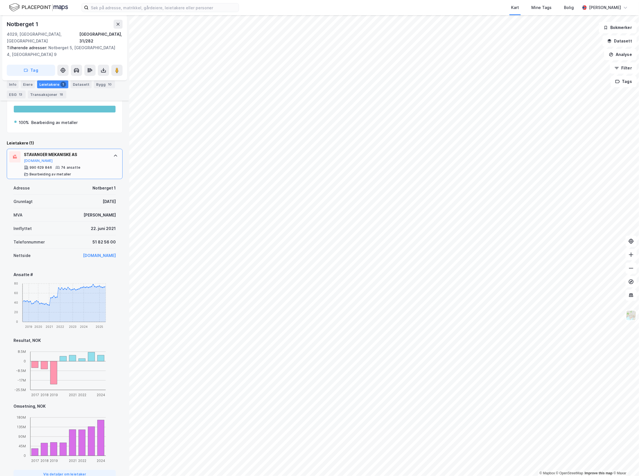
scroll to position [112, 0]
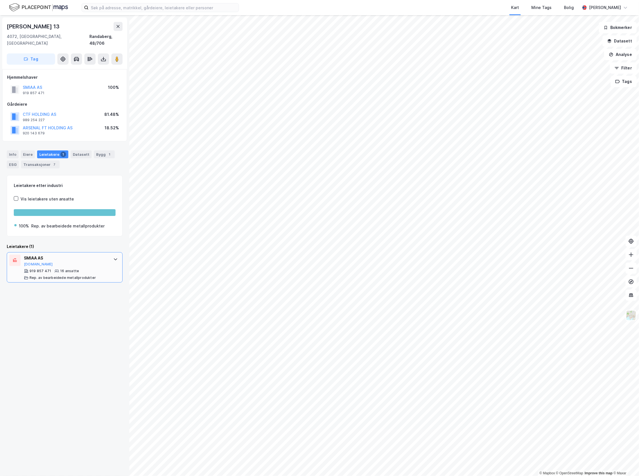
click at [57, 255] on div "SMIAA AS" at bounding box center [66, 258] width 84 height 7
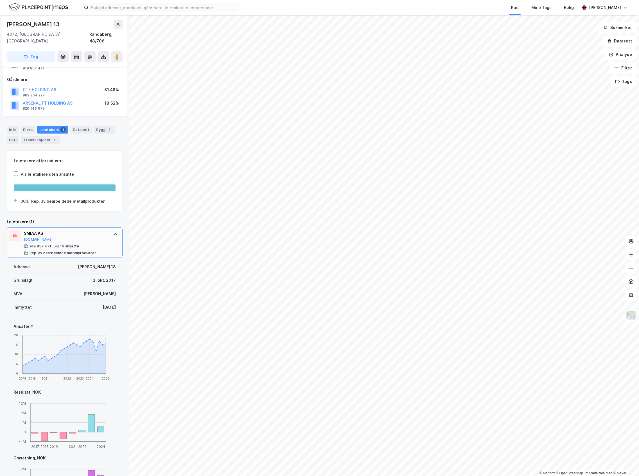
scroll to position [37, 0]
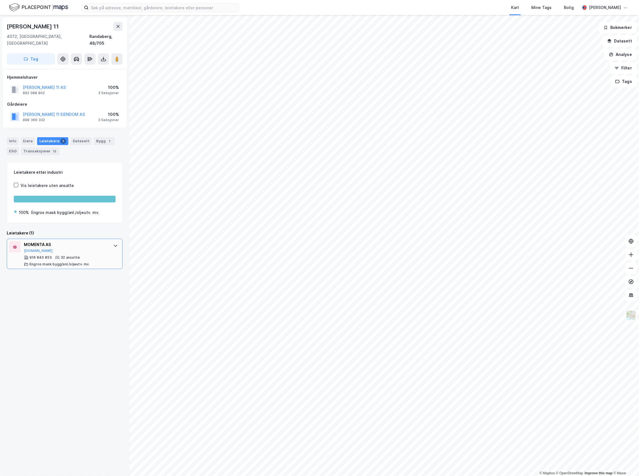
click at [105, 239] on div "MOMENTA AS [DOMAIN_NAME] 916 840 853 32 ansatte Engros mask bygg/anl./oljeutv. …" at bounding box center [65, 254] width 116 height 30
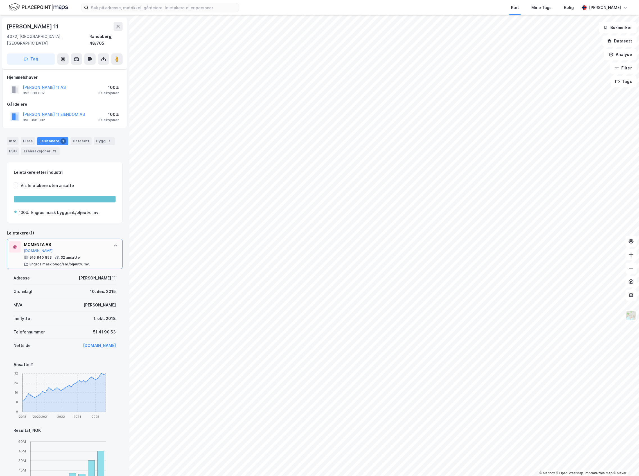
scroll to position [107, 0]
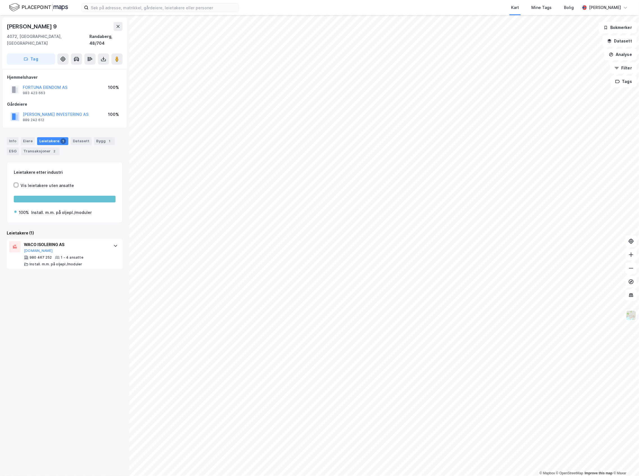
click at [368, 0] on html "Kart Mine Tags [PERSON_NAME] © Mapbox © OpenStreetMap Improve this map © [STREE…" at bounding box center [319, 238] width 639 height 476
click at [28, 137] on div "Eiere" at bounding box center [28, 141] width 14 height 8
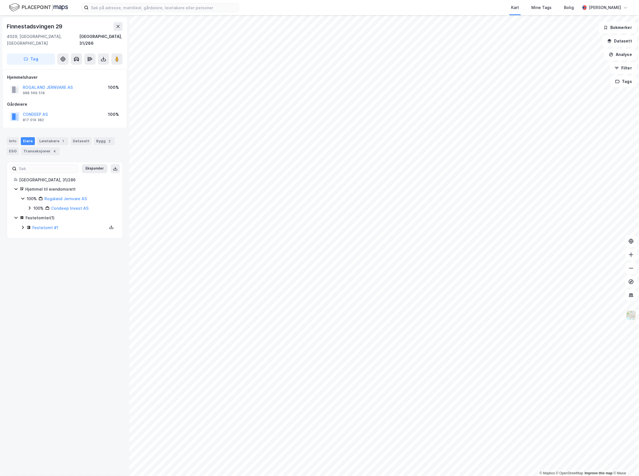
click at [25, 224] on div "Festetomt #1" at bounding box center [68, 227] width 95 height 7
click at [36, 234] on div "100%" at bounding box center [38, 237] width 10 height 7
click at [49, 137] on div "Leietakere" at bounding box center [49, 141] width 24 height 8
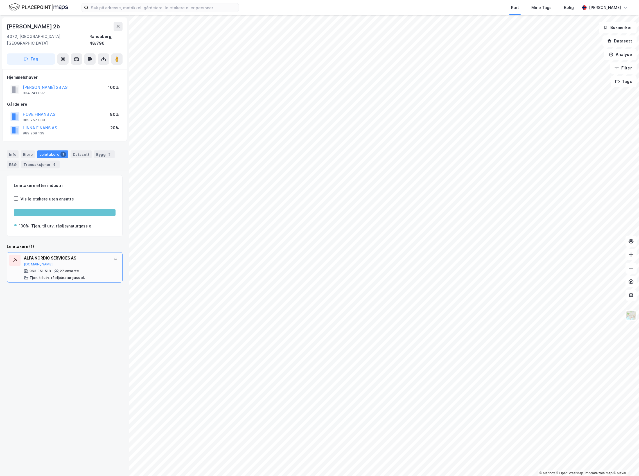
click at [78, 255] on div "ALFA NORDIC SERVICES AS" at bounding box center [66, 258] width 84 height 7
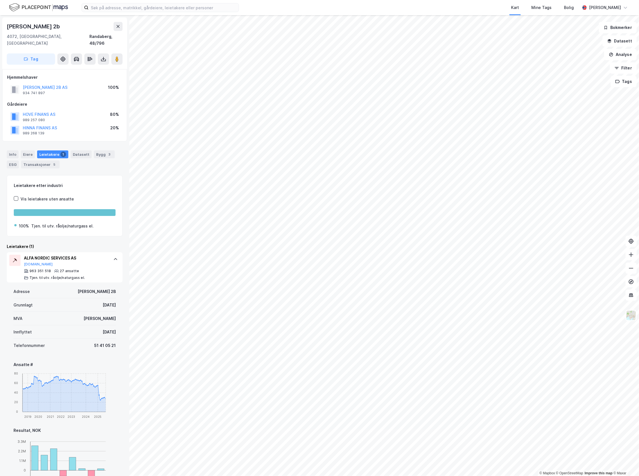
click at [239, 476] on html "Kart Mine Tags [PERSON_NAME] © Mapbox © OpenStreetMap Improve this map © [STREE…" at bounding box center [319, 238] width 639 height 476
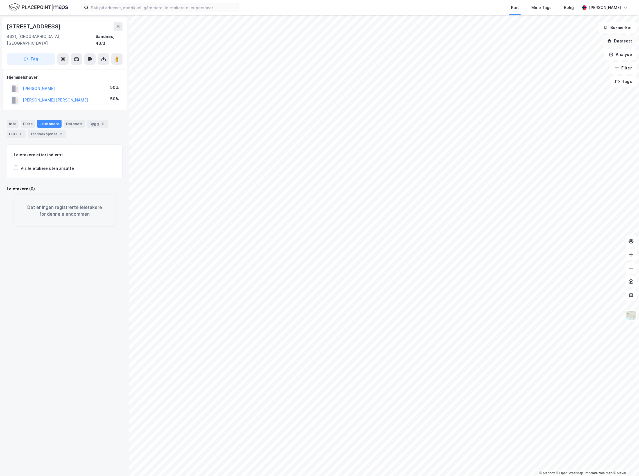
click at [625, 43] on button "Datasett" at bounding box center [619, 40] width 34 height 11
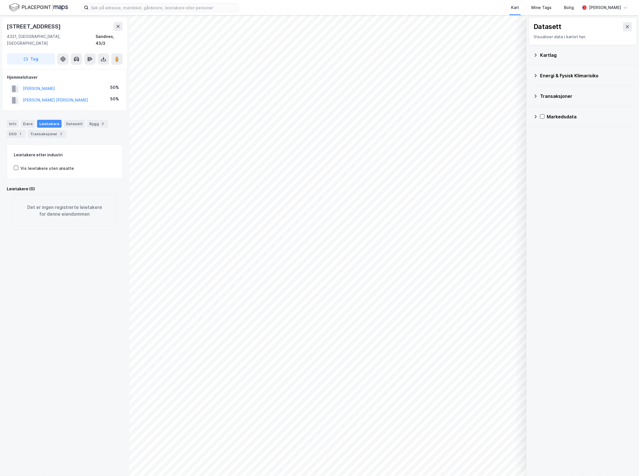
click at [582, 60] on div "Kartlag" at bounding box center [582, 54] width 99 height 13
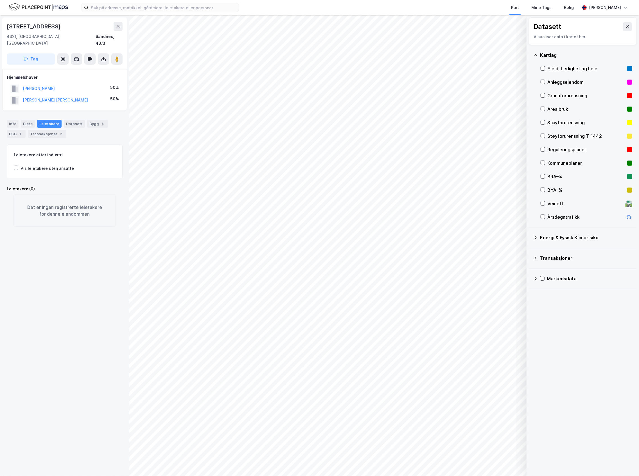
click at [560, 147] on div "Reguleringsplaner" at bounding box center [586, 149] width 78 height 7
click at [546, 151] on div "Reguleringsplaner" at bounding box center [587, 149] width 92 height 13
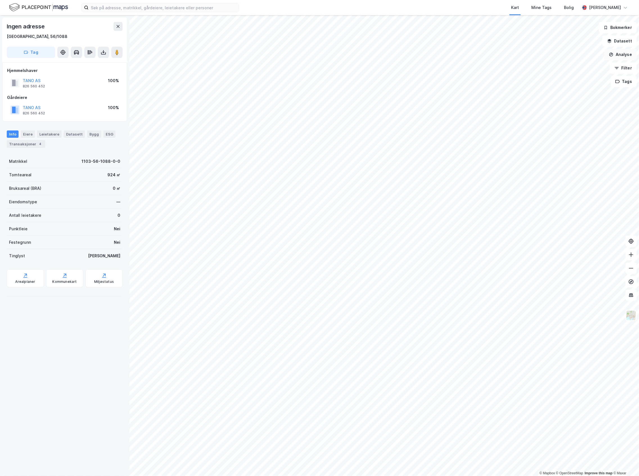
click at [630, 49] on button "Analyse" at bounding box center [620, 54] width 33 height 11
click at [621, 46] on button "Datasett" at bounding box center [619, 40] width 34 height 11
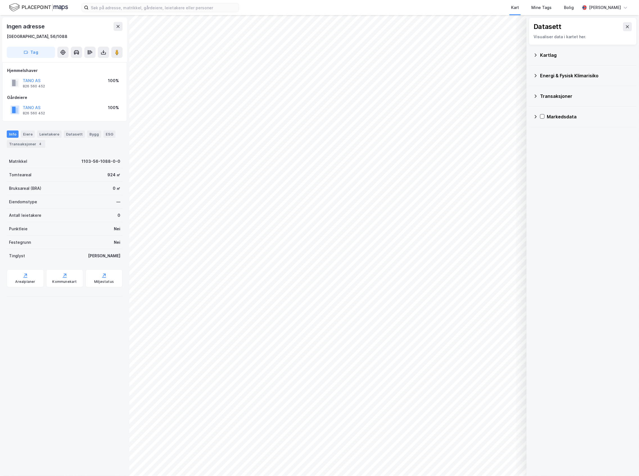
click at [567, 78] on div "Energi & Fysisk Klimarisiko" at bounding box center [586, 75] width 92 height 7
click at [577, 71] on div "Energi & Fysisk Klimarisiko" at bounding box center [582, 75] width 99 height 13
click at [580, 51] on div "Kartlag" at bounding box center [582, 54] width 99 height 13
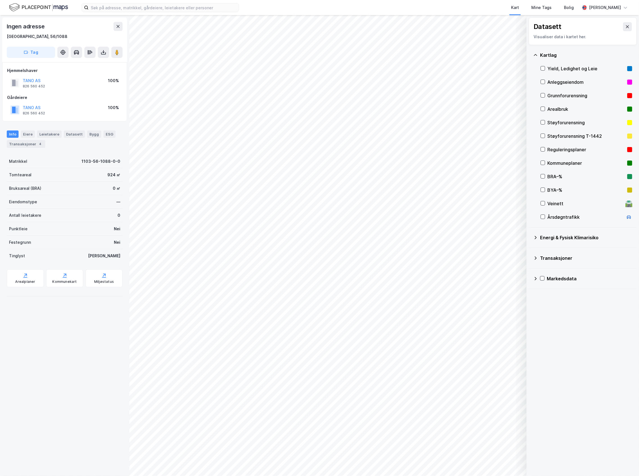
click at [576, 149] on div "Reguleringsplaner" at bounding box center [586, 149] width 78 height 7
click at [553, 149] on div "Reguleringsplaner" at bounding box center [586, 149] width 78 height 7
click at [625, 26] on icon at bounding box center [627, 26] width 4 height 4
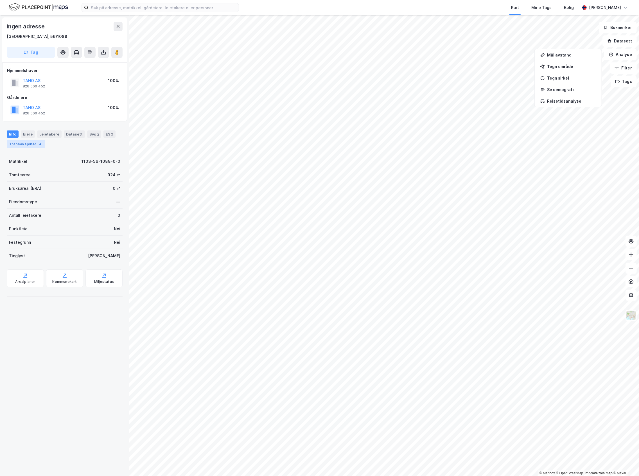
click at [38, 145] on div "4" at bounding box center [40, 144] width 6 height 6
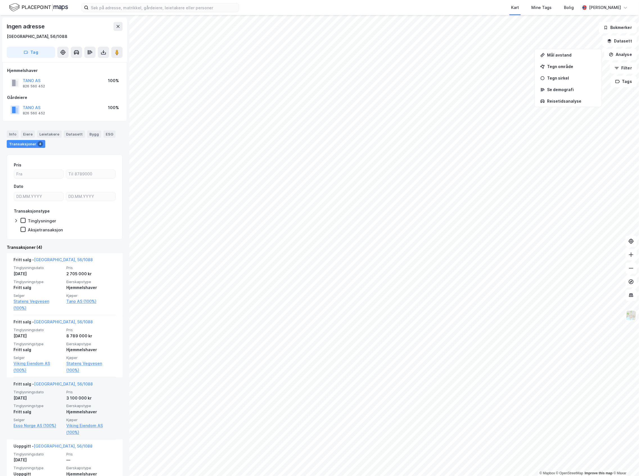
scroll to position [25, 0]
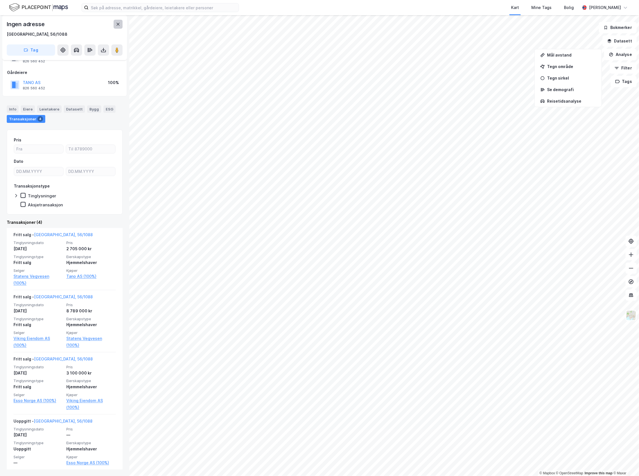
click at [117, 26] on button at bounding box center [118, 24] width 9 height 9
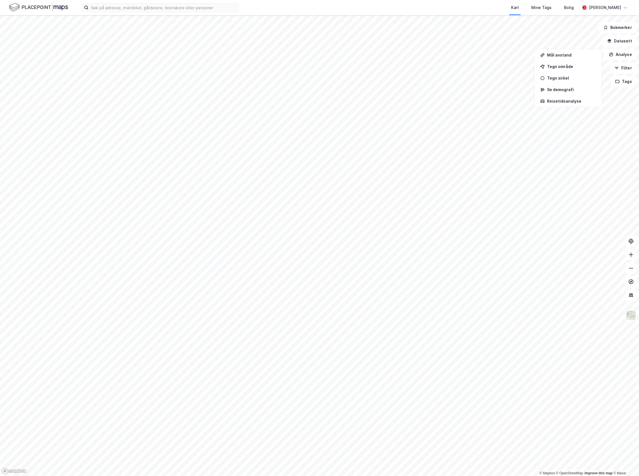
click at [389, 0] on html "Kart Mine Tags Bolig Joakim Neresen © Mapbox © OpenStreetMap Improve this map ©…" at bounding box center [319, 238] width 639 height 476
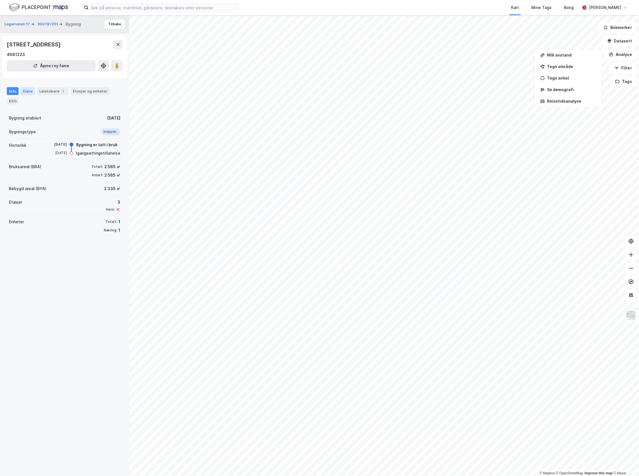
click at [33, 91] on div "Eiere" at bounding box center [28, 91] width 14 height 8
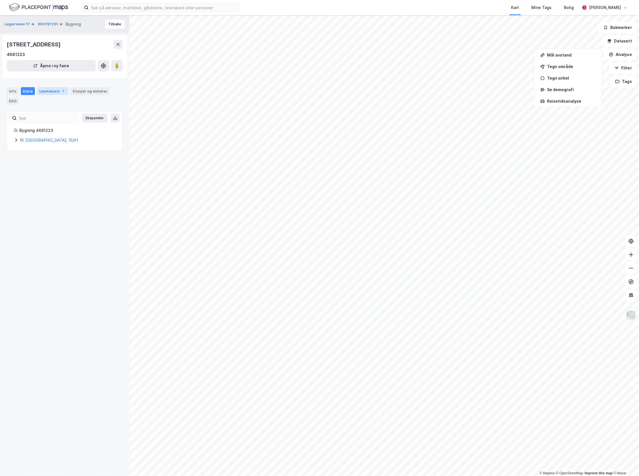
click at [40, 92] on div "Leietakere 1" at bounding box center [52, 91] width 31 height 8
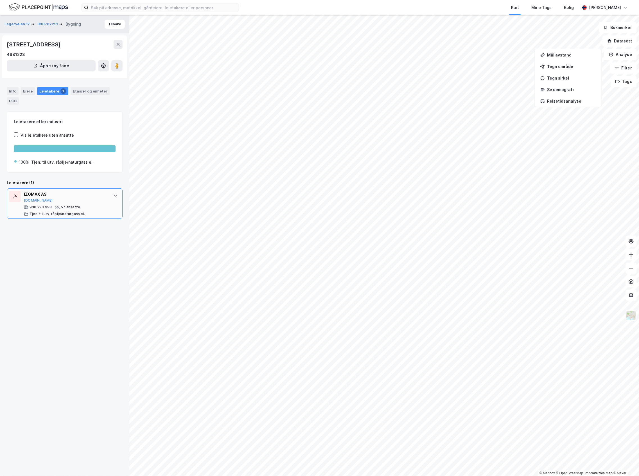
click at [36, 215] on div "Tjen. til utv. råolje/naturgass el." at bounding box center [57, 214] width 55 height 4
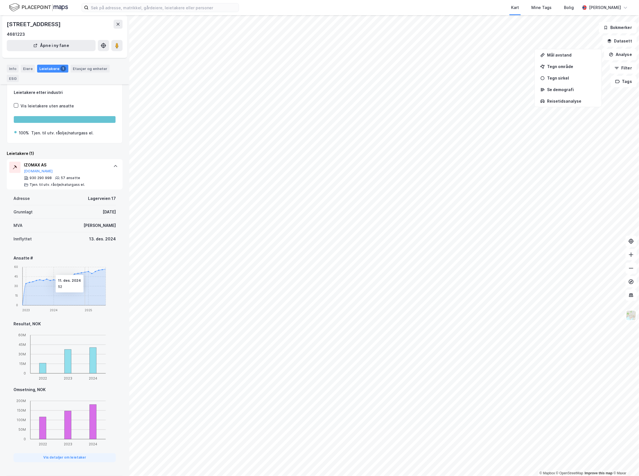
scroll to position [36, 0]
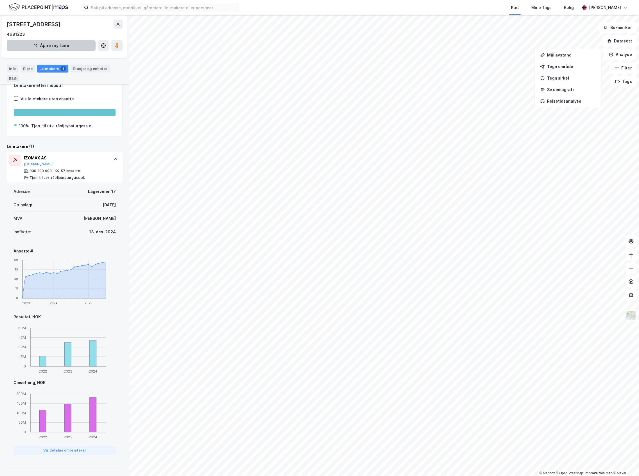
click at [86, 67] on div "Etasjer og enheter" at bounding box center [90, 68] width 35 height 5
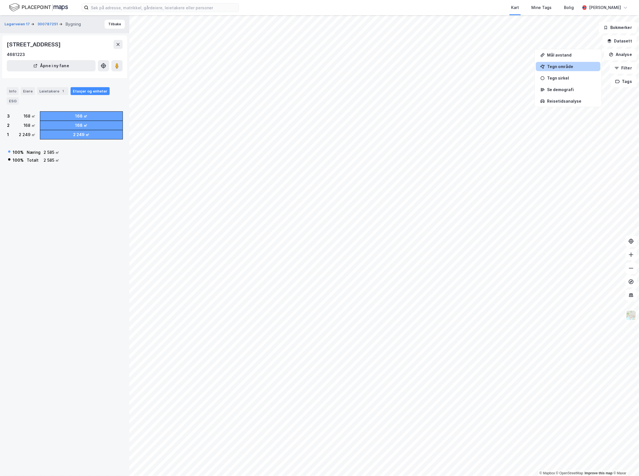
click at [575, 64] on div "Tegn område" at bounding box center [571, 66] width 49 height 5
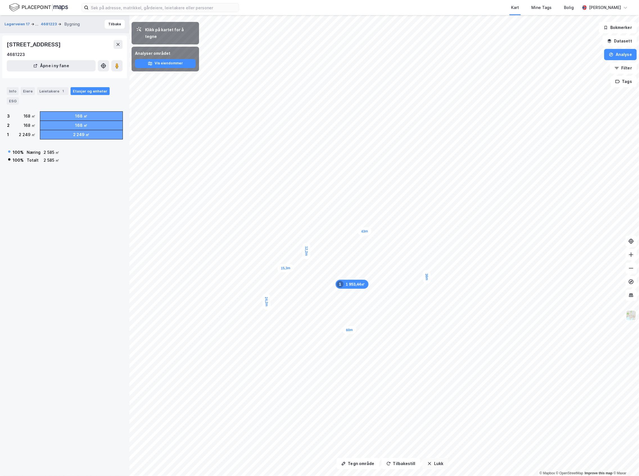
click at [440, 462] on button "Lukk" at bounding box center [435, 463] width 26 height 11
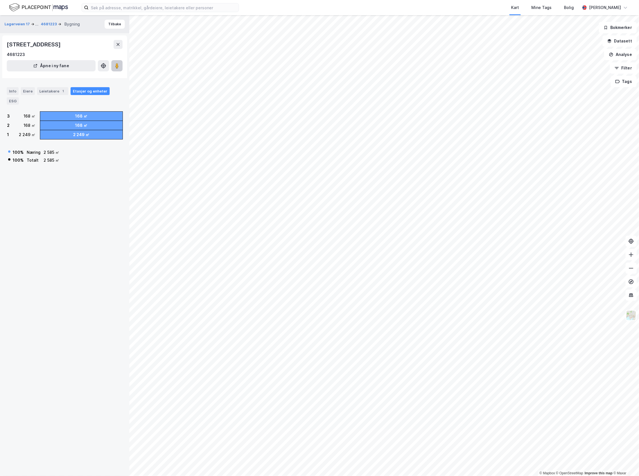
click at [116, 67] on image at bounding box center [116, 66] width 3 height 6
click at [13, 24] on button "Lagerveien 17" at bounding box center [17, 24] width 26 height 7
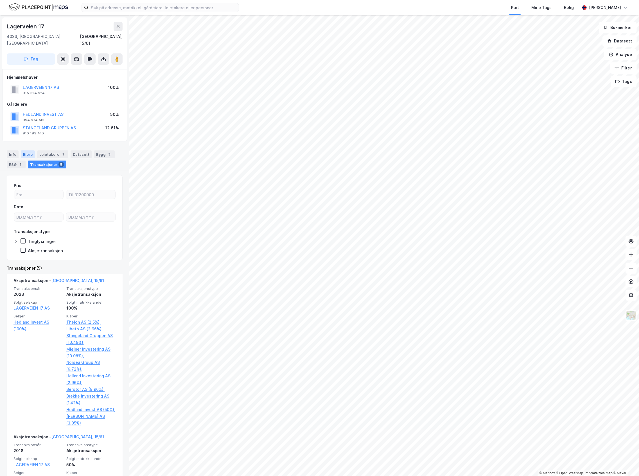
click at [22, 150] on div "Eiere" at bounding box center [28, 154] width 14 height 8
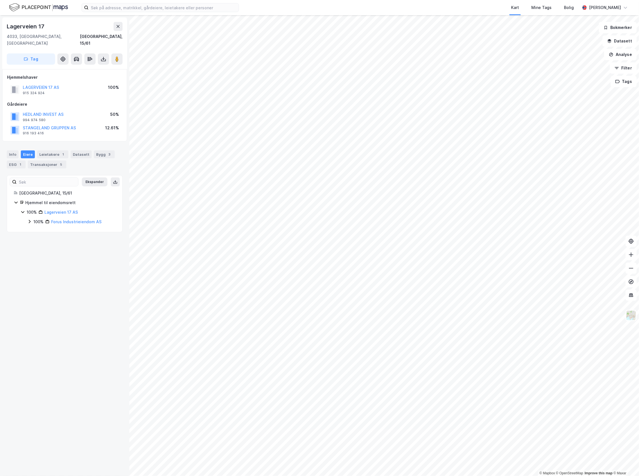
click at [44, 211] on div "100% Lagerveien 17 AS 100% Forus Industrieiendom AS" at bounding box center [68, 217] width 95 height 16
click at [44, 218] on div "100% Forus Industrieiendom AS" at bounding box center [74, 221] width 82 height 7
click at [41, 238] on div "50%" at bounding box center [44, 241] width 8 height 7
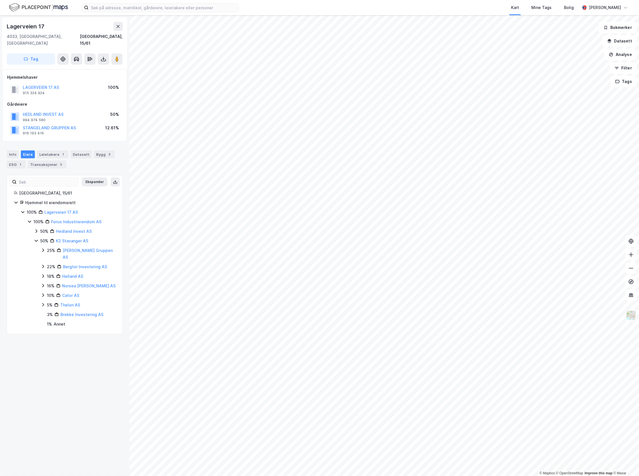
click at [41, 228] on div "50%" at bounding box center [44, 231] width 8 height 7
click at [46, 238] on div "49% Stangeland Forvaltning AS" at bounding box center [78, 244] width 75 height 13
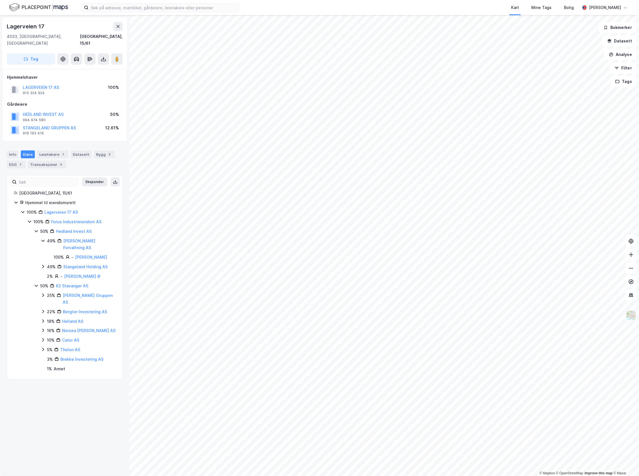
click at [47, 238] on div "49%" at bounding box center [51, 241] width 9 height 7
click at [50, 254] on div "49%" at bounding box center [51, 257] width 9 height 7
click at [51, 254] on div "49%" at bounding box center [51, 257] width 9 height 7
click at [39, 273] on div "50% K2 Stavanger AS" at bounding box center [75, 276] width 82 height 7
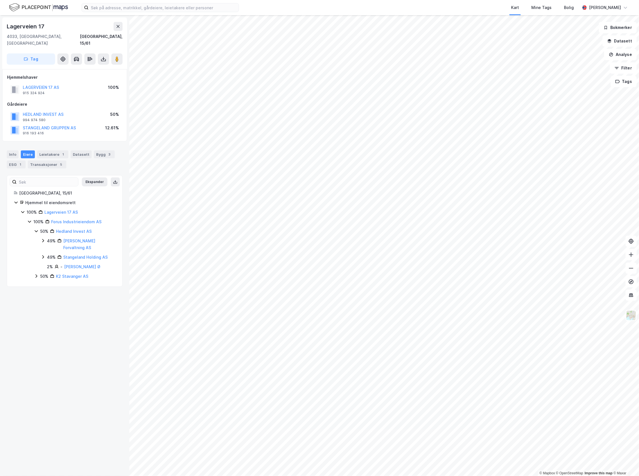
click at [37, 274] on icon at bounding box center [36, 276] width 4 height 4
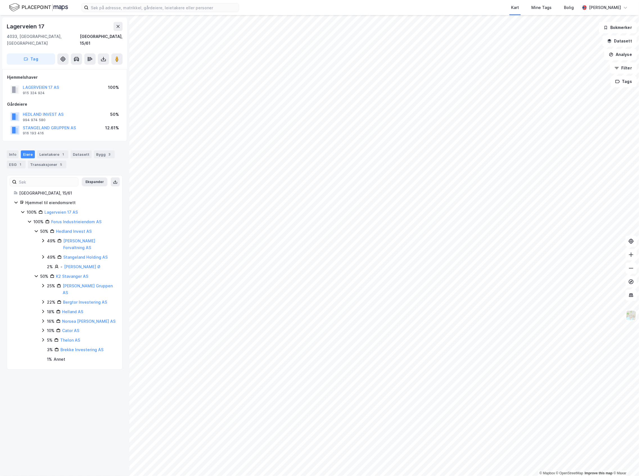
click at [36, 228] on div "50% Hedland Invest AS" at bounding box center [75, 231] width 82 height 7
click at [36, 229] on icon at bounding box center [36, 230] width 2 height 3
click at [35, 229] on div "50% Hedland Invest AS" at bounding box center [75, 231] width 82 height 7
click at [37, 240] on icon at bounding box center [36, 241] width 3 height 2
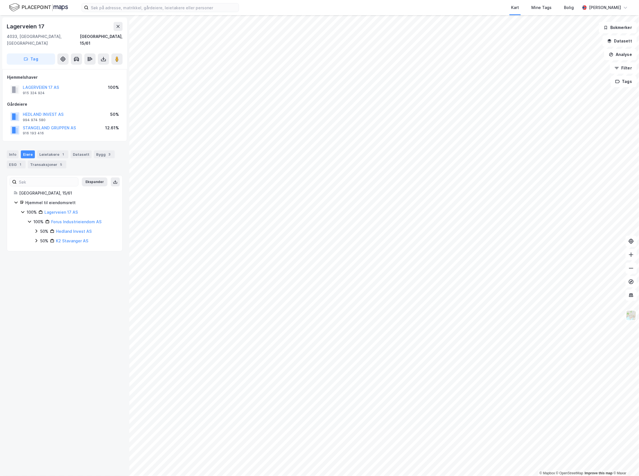
click at [31, 221] on icon at bounding box center [29, 222] width 3 height 2
click at [24, 210] on icon at bounding box center [23, 212] width 4 height 4
click at [15, 200] on icon at bounding box center [16, 202] width 4 height 4
click at [46, 237] on div "Lagerveien 17 4033, Stavanger, Rogaland Stavanger, 15/61 Tag Hjemmelshaver LAGE…" at bounding box center [64, 245] width 129 height 461
click at [51, 160] on div "Transaksjoner 5" at bounding box center [47, 164] width 39 height 8
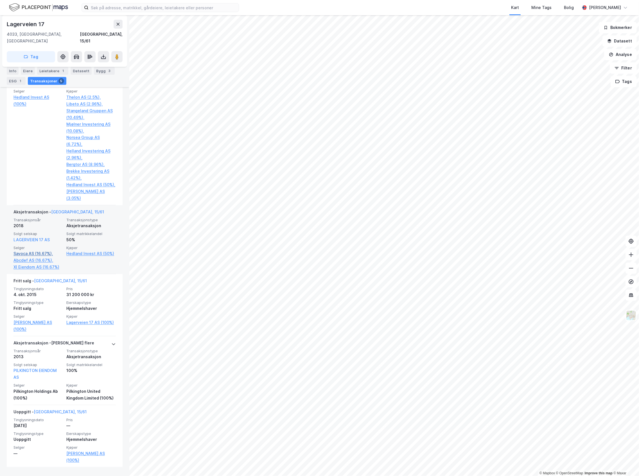
scroll to position [229, 0]
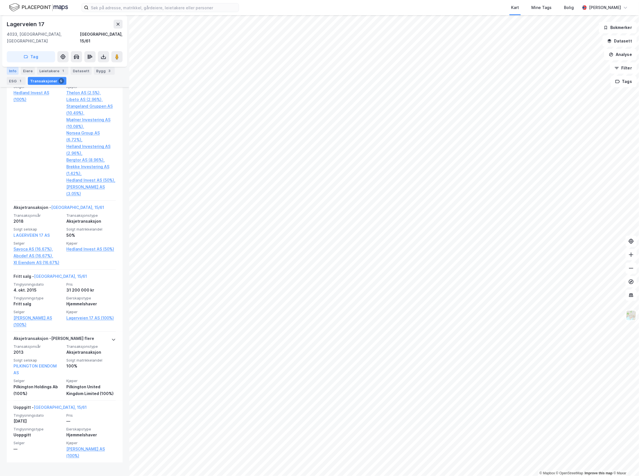
click at [13, 69] on div "Info" at bounding box center [13, 71] width 12 height 8
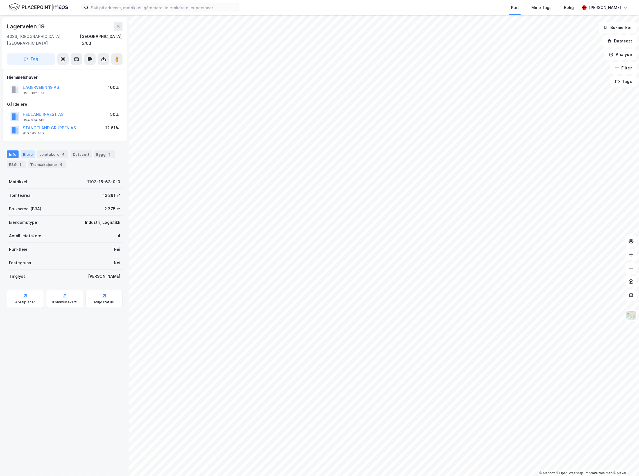
click at [27, 150] on div "Eiere" at bounding box center [28, 154] width 14 height 8
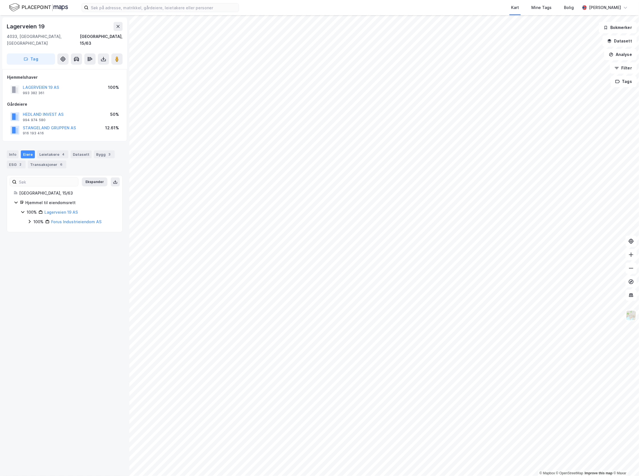
click at [34, 218] on div "100%" at bounding box center [38, 221] width 10 height 7
click at [10, 150] on div "Info" at bounding box center [13, 154] width 12 height 8
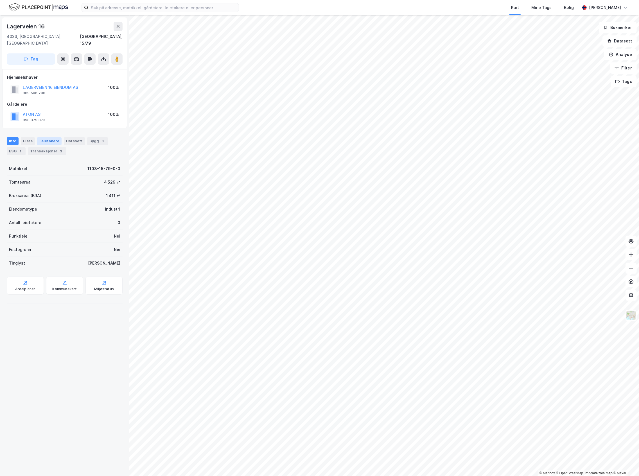
click at [45, 137] on div "Leietakere" at bounding box center [49, 141] width 24 height 8
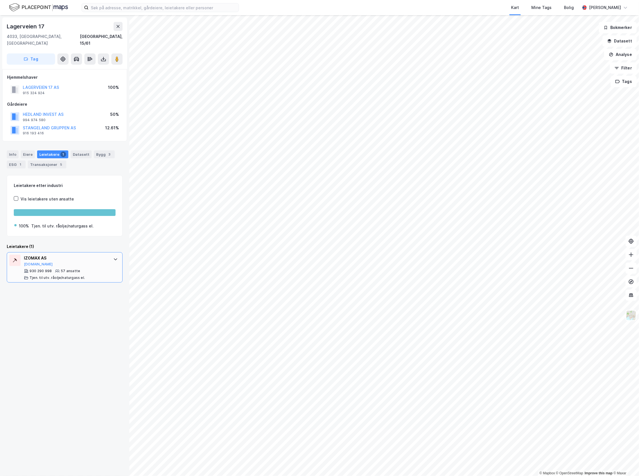
click at [52, 256] on div "IZOMAX AS Proff.no" at bounding box center [66, 261] width 84 height 12
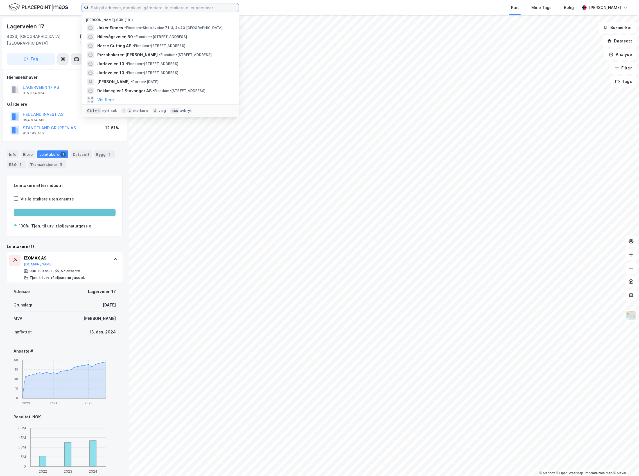
click at [135, 5] on input at bounding box center [164, 7] width 150 height 8
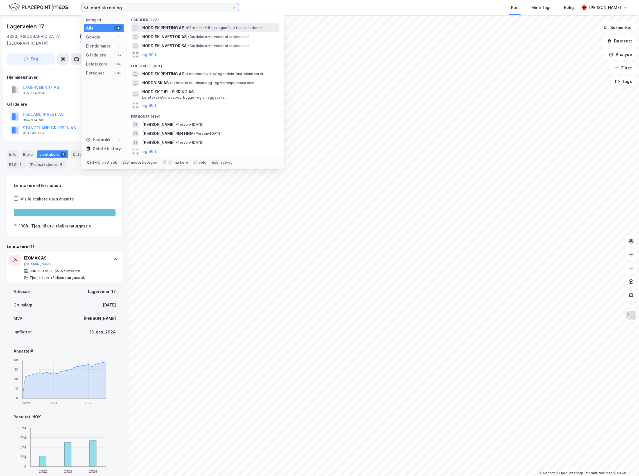
type input "nordisk renting"
click at [182, 26] on span "NORDISK RENTING AS" at bounding box center [163, 27] width 42 height 7
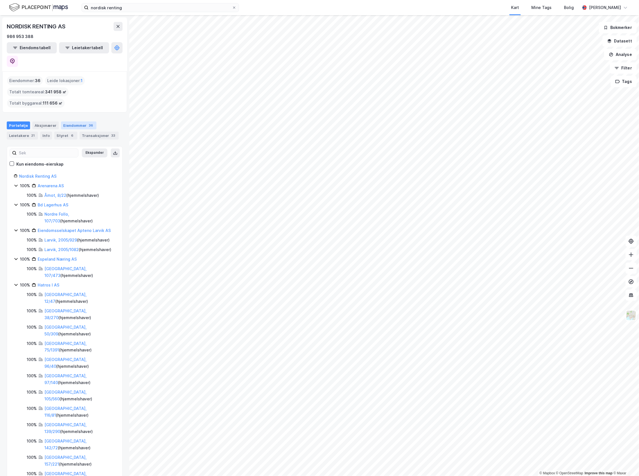
click at [72, 121] on div "Eiendommer 36" at bounding box center [78, 125] width 35 height 8
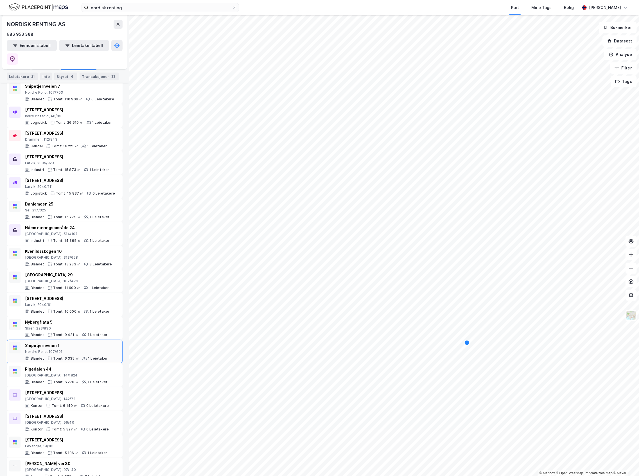
scroll to position [112, 0]
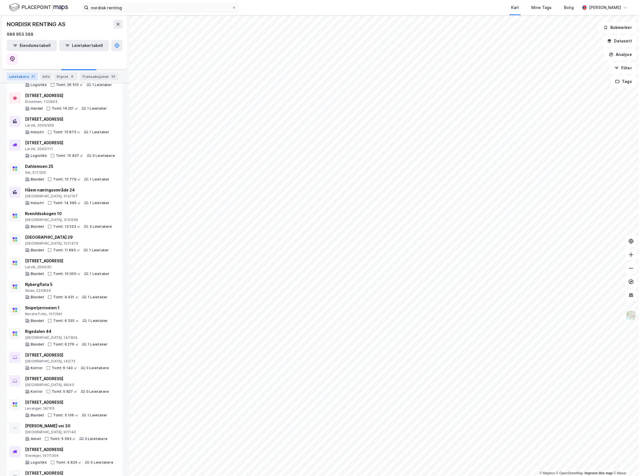
click at [33, 75] on div "21" at bounding box center [33, 77] width 6 height 6
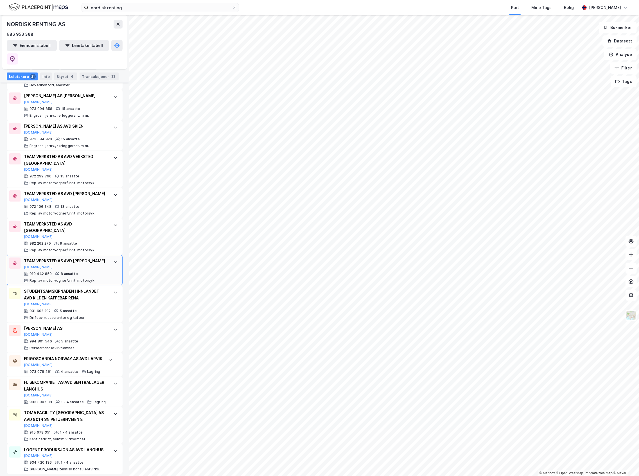
scroll to position [469, 0]
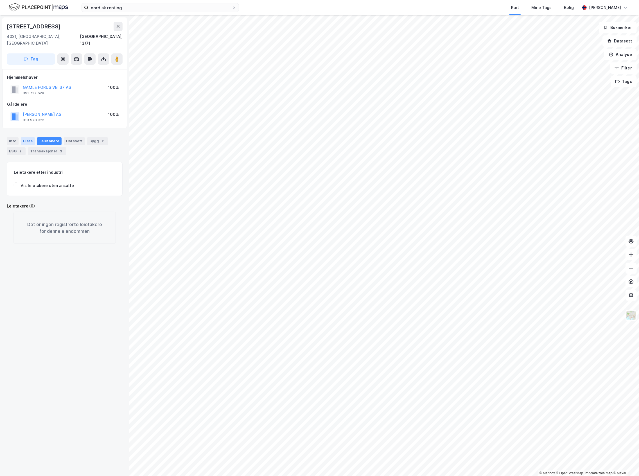
click at [31, 137] on div "Eiere" at bounding box center [28, 141] width 14 height 8
click at [40, 147] on div "Transaksjoner 3" at bounding box center [47, 151] width 39 height 8
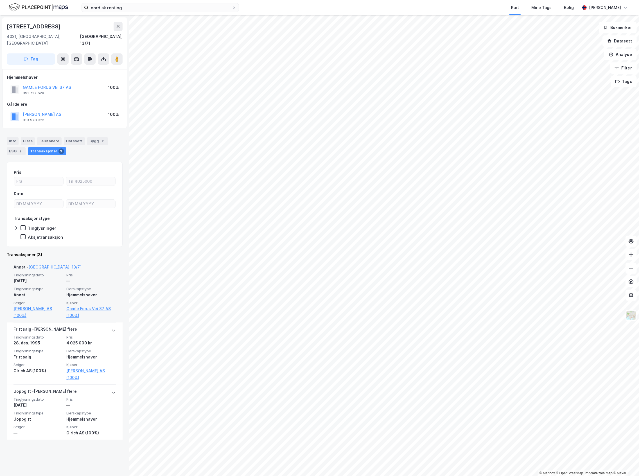
click at [81, 282] on div "© Mapbox © OpenStreetMap Improve this map © Maxar Gamle Forusveien 39 4031, Sta…" at bounding box center [319, 245] width 639 height 461
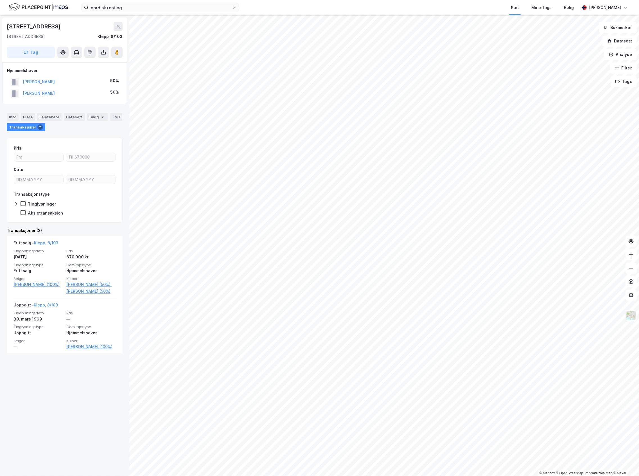
click at [125, 189] on div "© Mapbox © OpenStreetMap Improve this map © Maxar Skogvegen 19 4353, Klepp Stas…" at bounding box center [319, 245] width 639 height 461
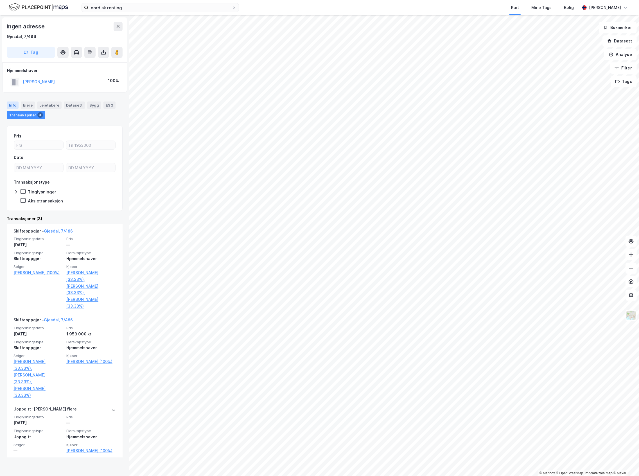
click at [15, 105] on div "Info" at bounding box center [13, 104] width 12 height 7
